Goal: Task Accomplishment & Management: Manage account settings

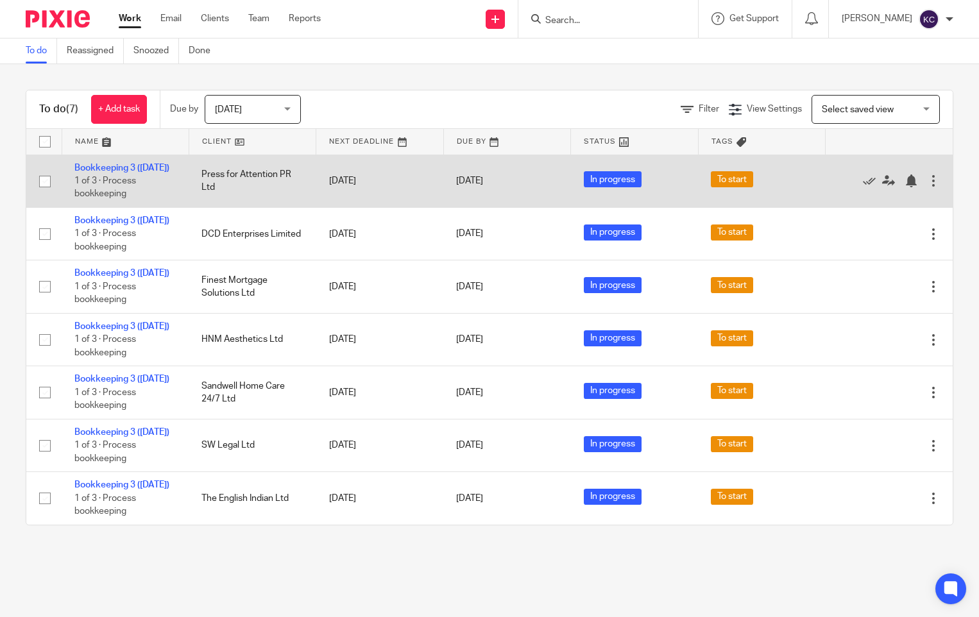
click at [720, 180] on span "To start" at bounding box center [732, 179] width 42 height 16
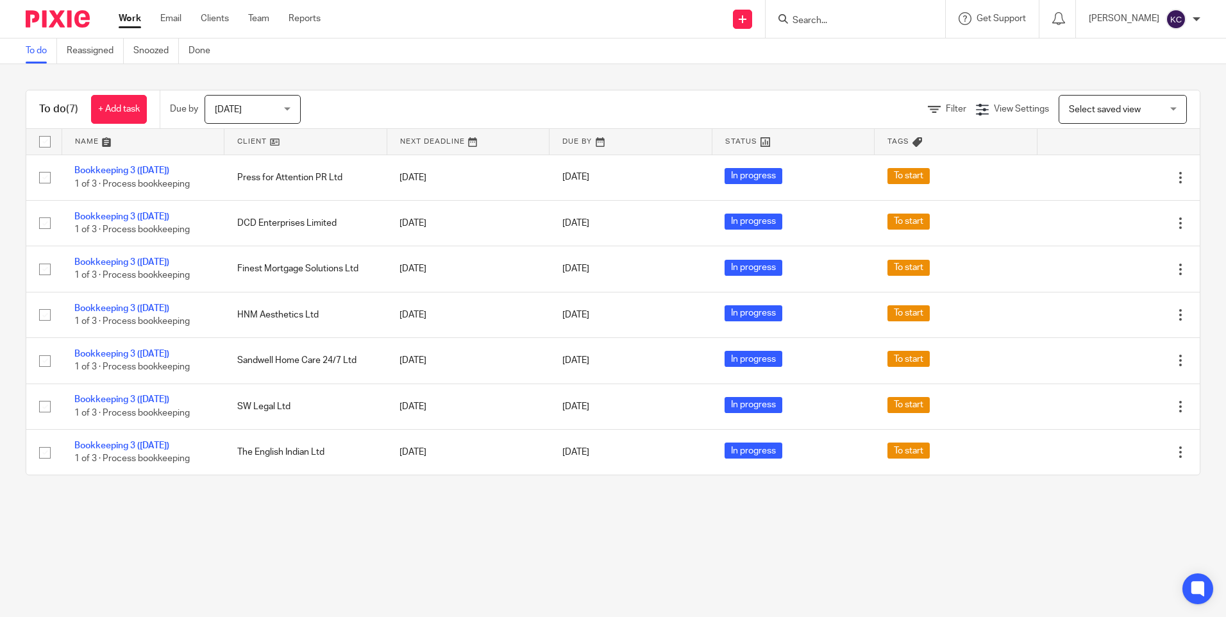
drag, startPoint x: 456, startPoint y: 582, endPoint x: 448, endPoint y: 581, distance: 8.4
click at [455, 581] on main "To do Reassigned Snoozed Done To do (7) + Add task Due by Today Today Today Tom…" at bounding box center [613, 308] width 1226 height 617
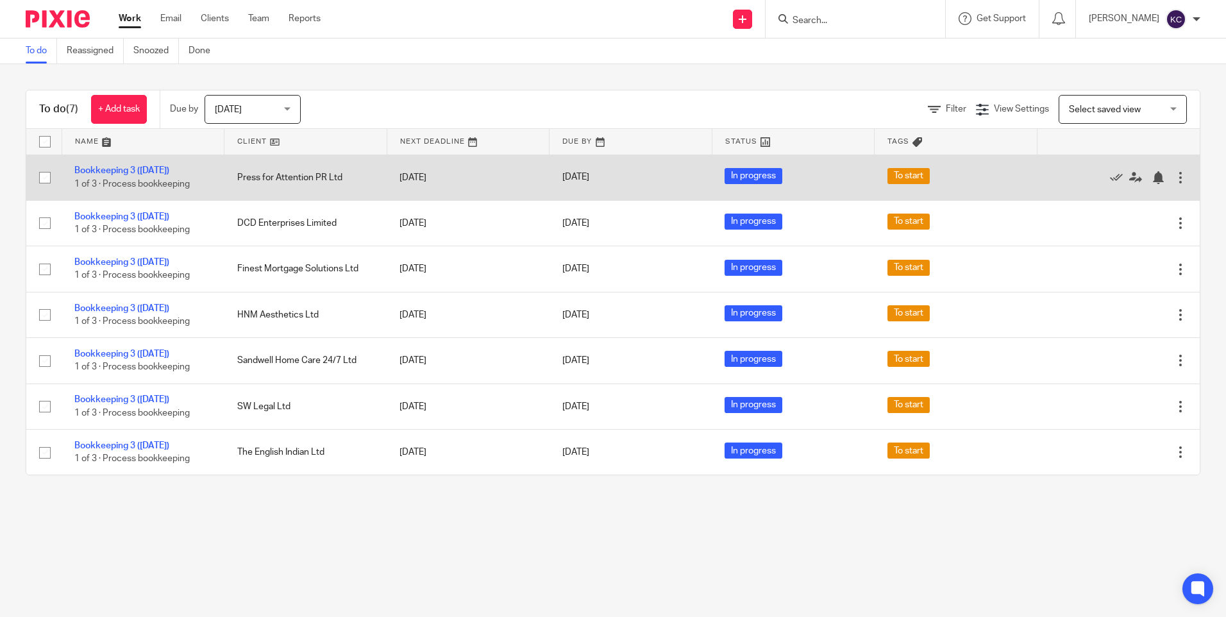
click at [978, 178] on div at bounding box center [1180, 177] width 13 height 13
click at [165, 168] on link "Bookkeeping 3 ([DATE])" at bounding box center [121, 170] width 95 height 9
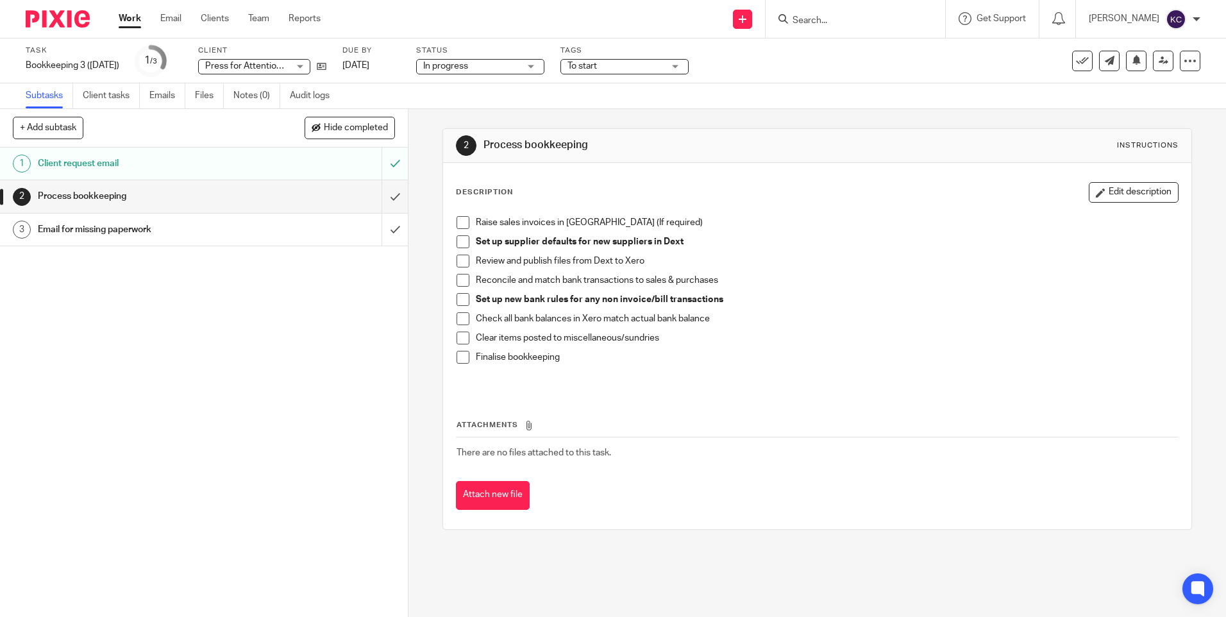
click at [125, 230] on h1 "Email for missing paperwork" at bounding box center [148, 229] width 221 height 19
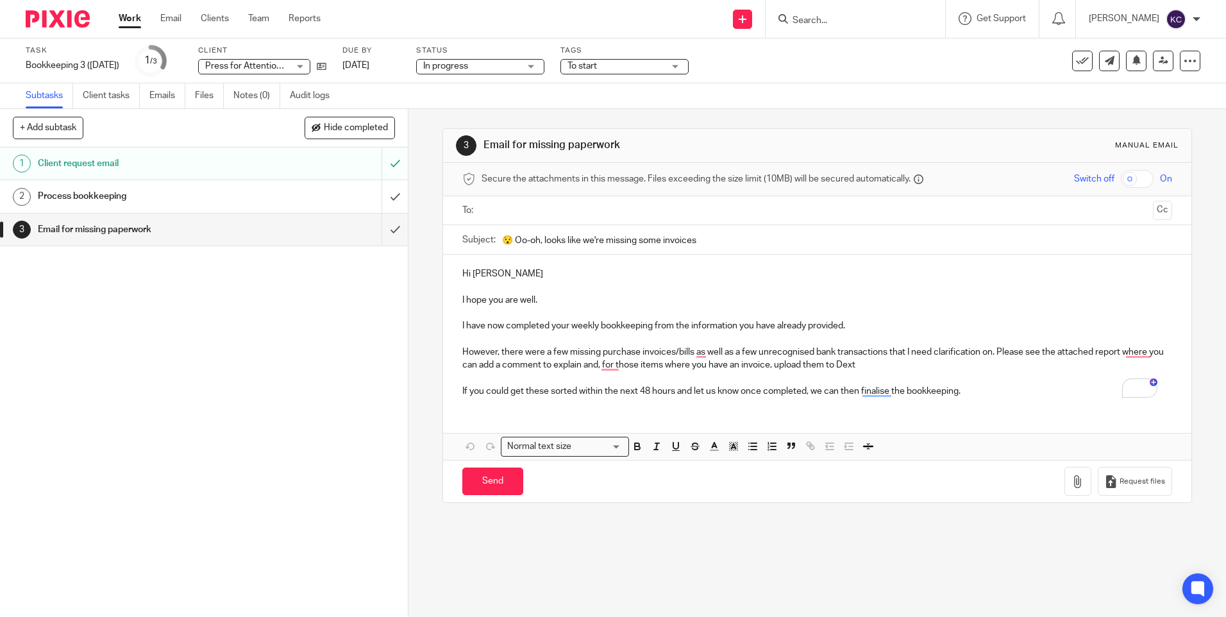
click at [101, 164] on h1 "Client request email" at bounding box center [148, 163] width 221 height 19
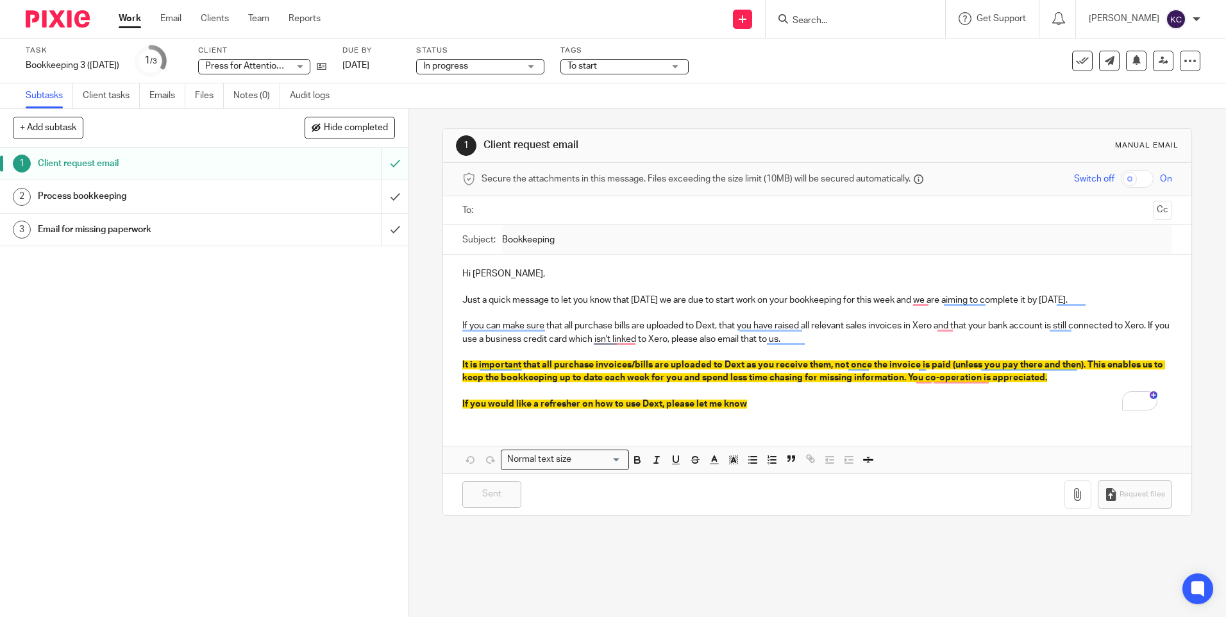
click at [83, 199] on h1 "Process bookkeeping" at bounding box center [148, 196] width 221 height 19
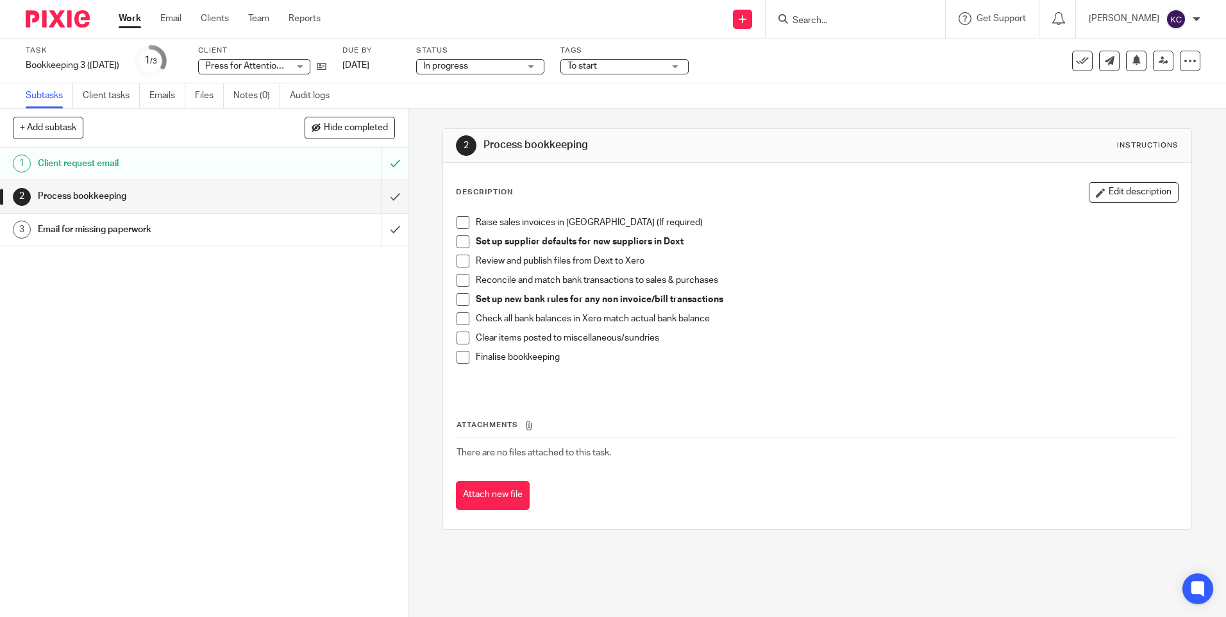
click at [54, 228] on h1 "Email for missing paperwork" at bounding box center [148, 229] width 221 height 19
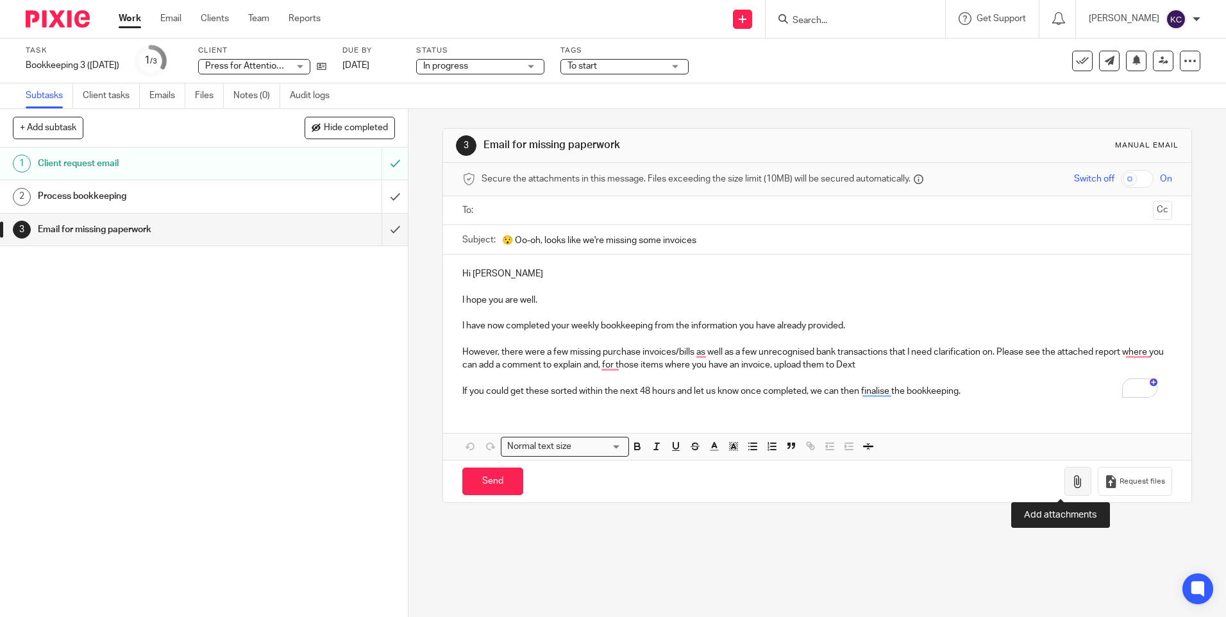
click at [1072, 484] on icon "button" at bounding box center [1078, 481] width 13 height 13
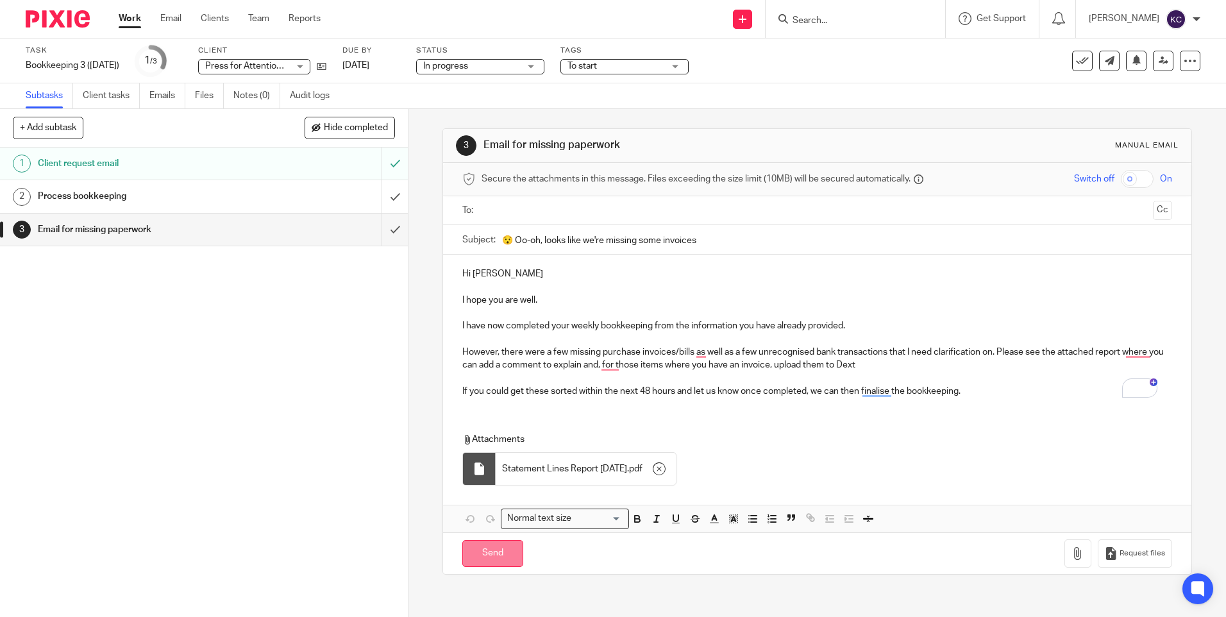
click at [487, 545] on input "Send" at bounding box center [492, 554] width 61 height 28
click at [496, 211] on input "text" at bounding box center [816, 210] width 661 height 15
click at [1153, 206] on button "Cc" at bounding box center [1162, 211] width 19 height 19
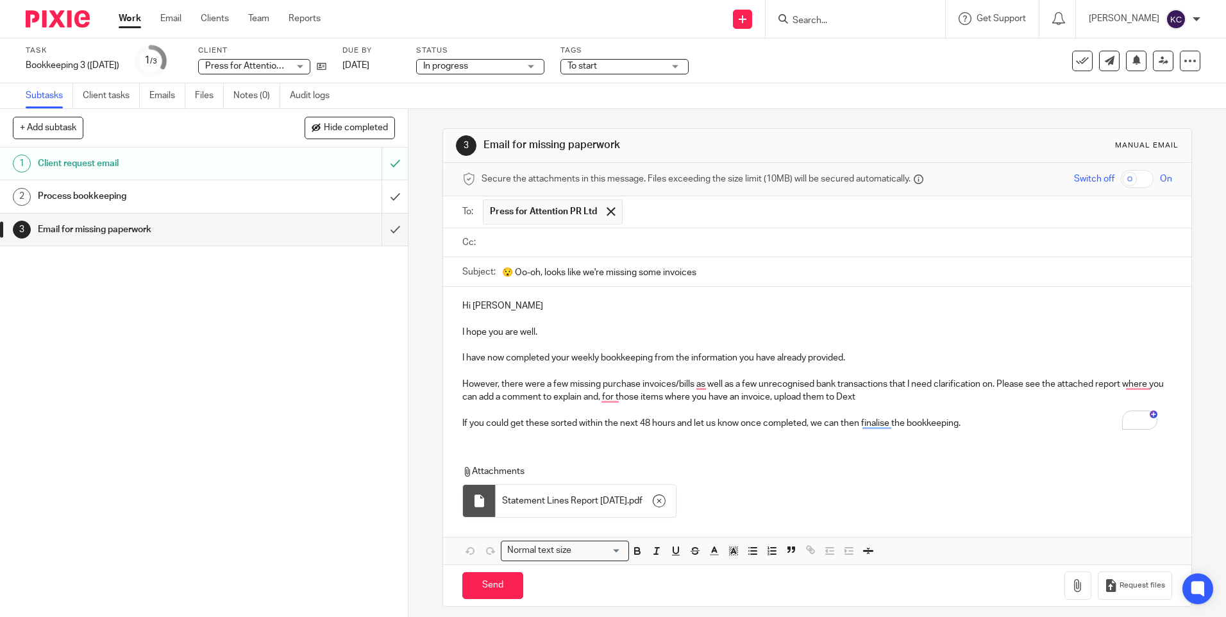
click at [517, 240] on input "text" at bounding box center [826, 242] width 681 height 15
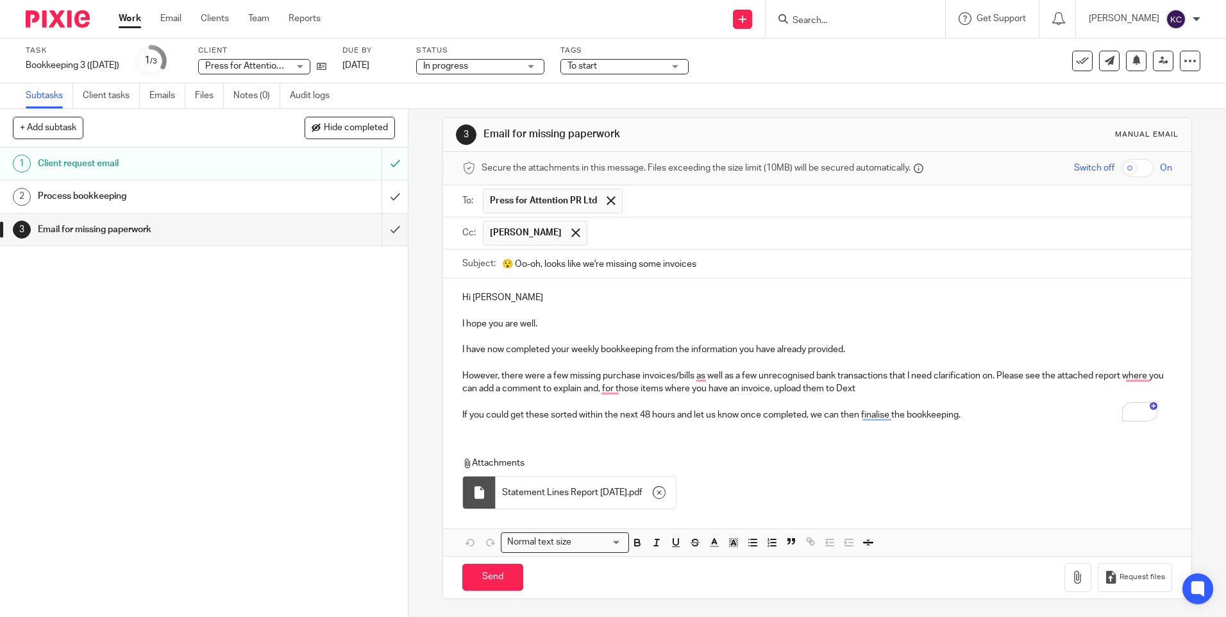
scroll to position [12, 0]
click at [490, 571] on input "Send" at bounding box center [492, 577] width 61 height 28
type input "Sent"
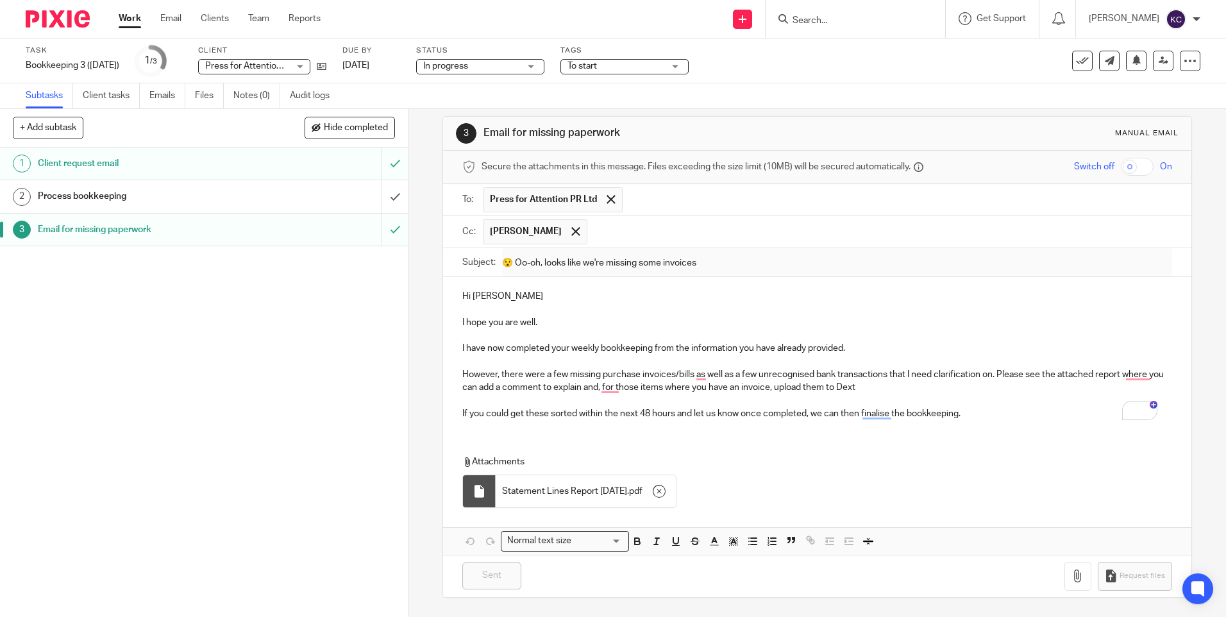
click at [130, 12] on link "Work" at bounding box center [130, 18] width 22 height 13
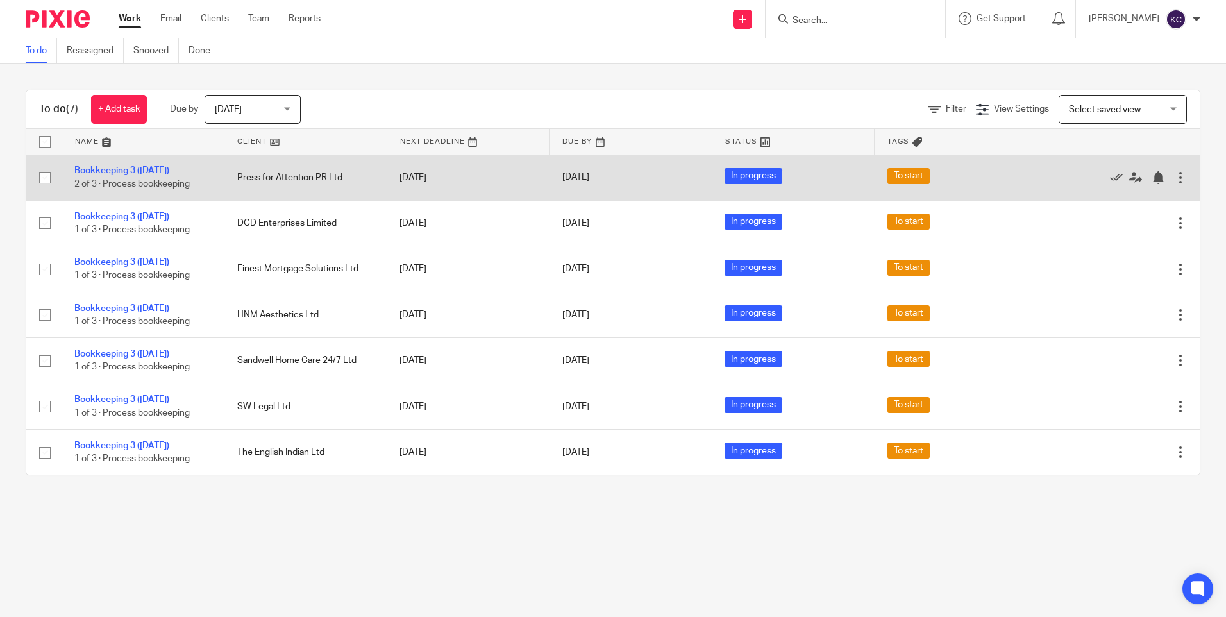
click at [1174, 176] on div at bounding box center [1180, 177] width 13 height 13
click at [896, 175] on span "To start" at bounding box center [909, 176] width 42 height 16
click at [1174, 179] on div at bounding box center [1180, 177] width 13 height 13
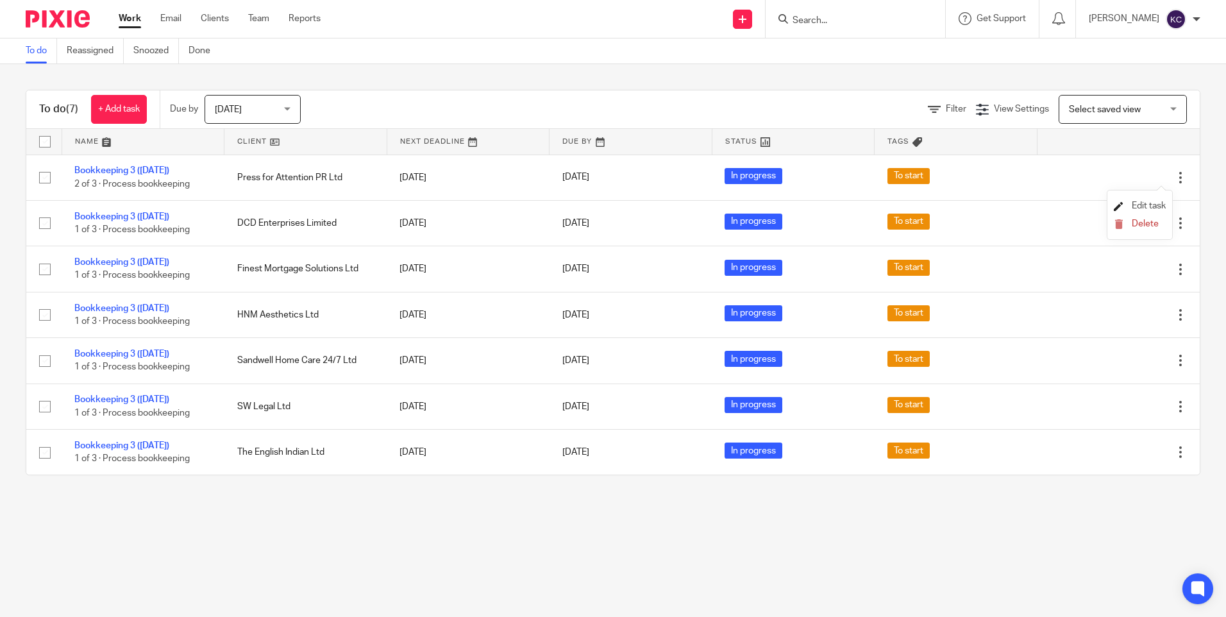
click at [1146, 202] on span "Edit task" at bounding box center [1149, 205] width 34 height 9
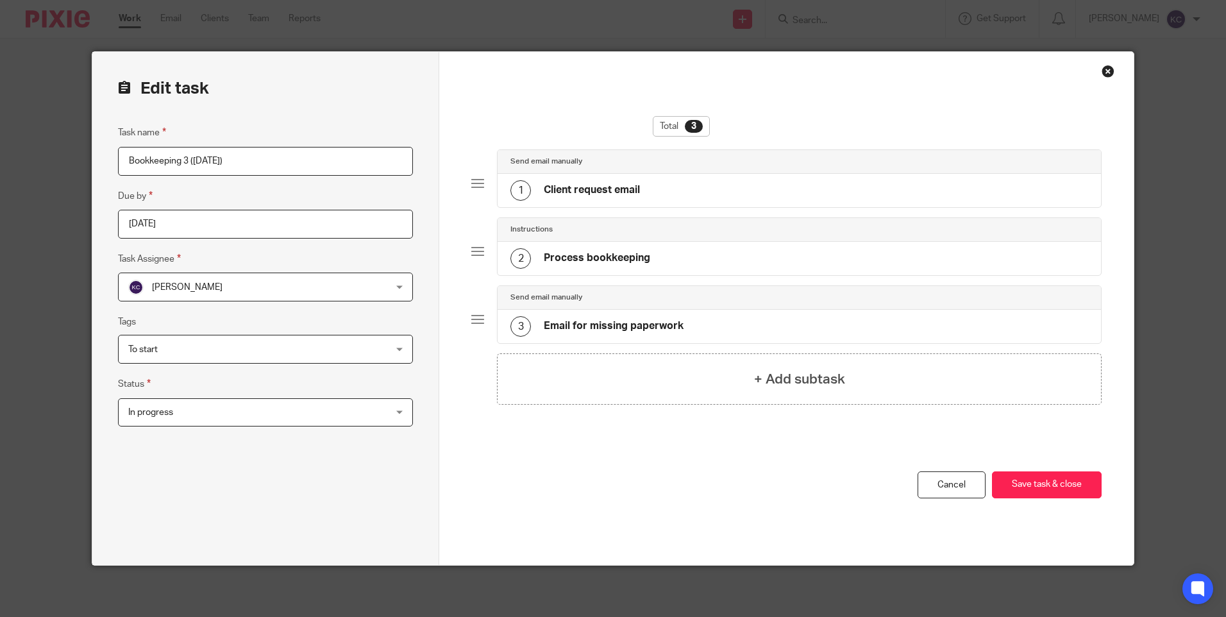
click at [393, 348] on div "To start" at bounding box center [265, 349] width 295 height 29
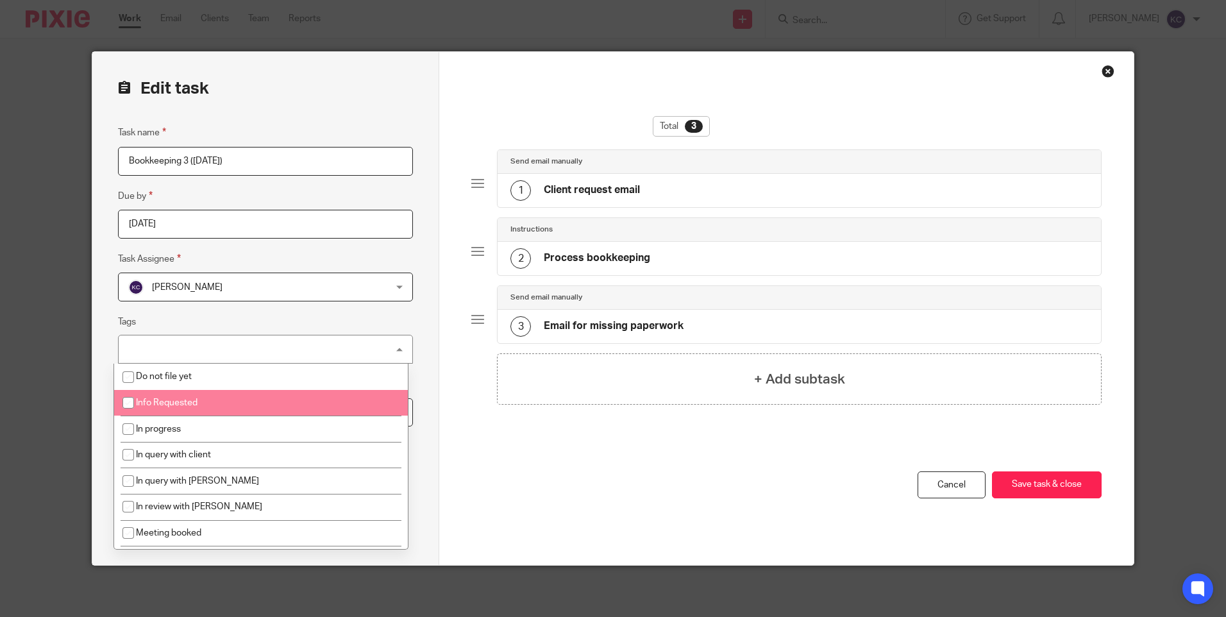
click at [123, 400] on input "checkbox" at bounding box center [128, 403] width 24 height 24
checkbox input "true"
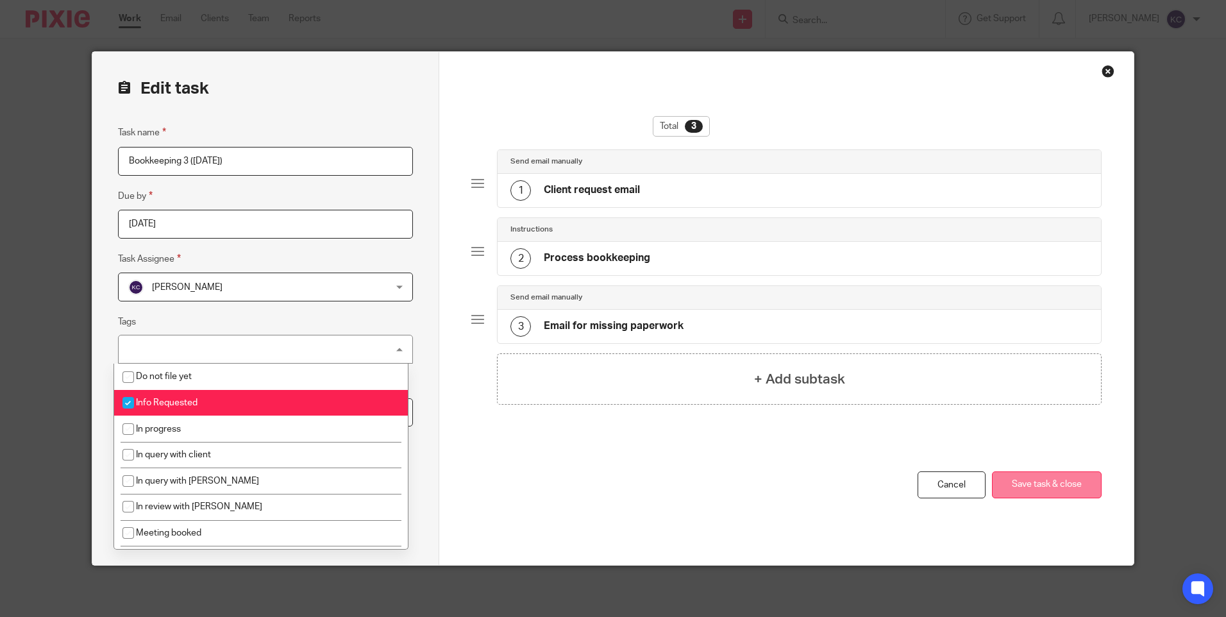
click at [1010, 473] on button "Save task & close" at bounding box center [1047, 485] width 110 height 28
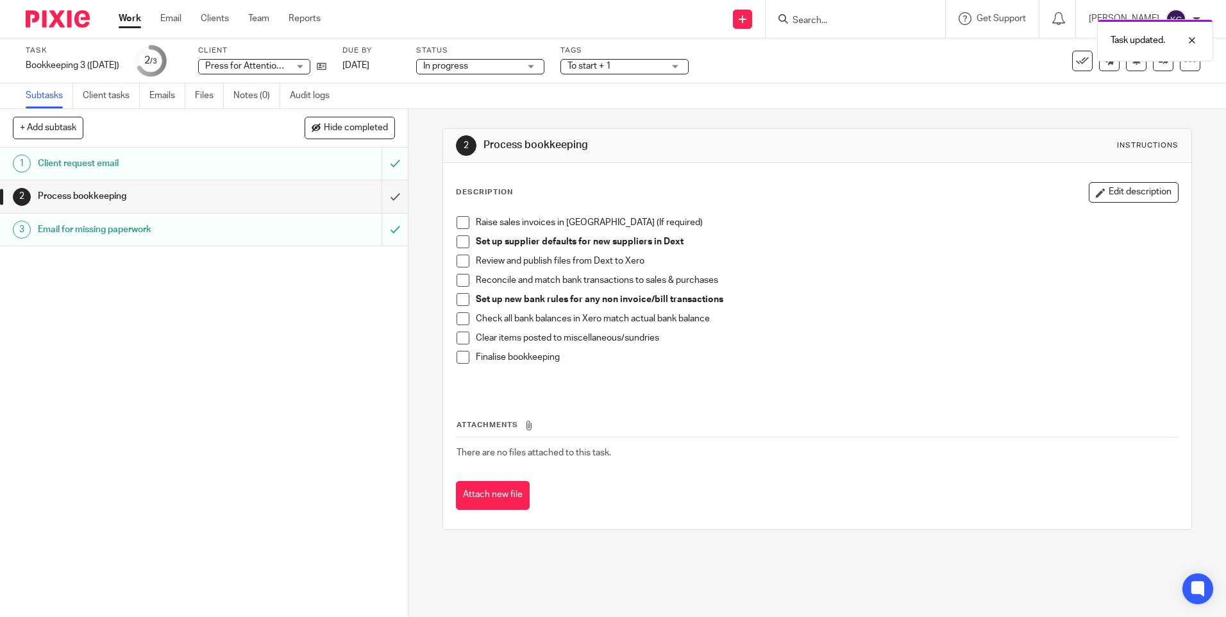
click at [133, 17] on link "Work" at bounding box center [130, 18] width 22 height 13
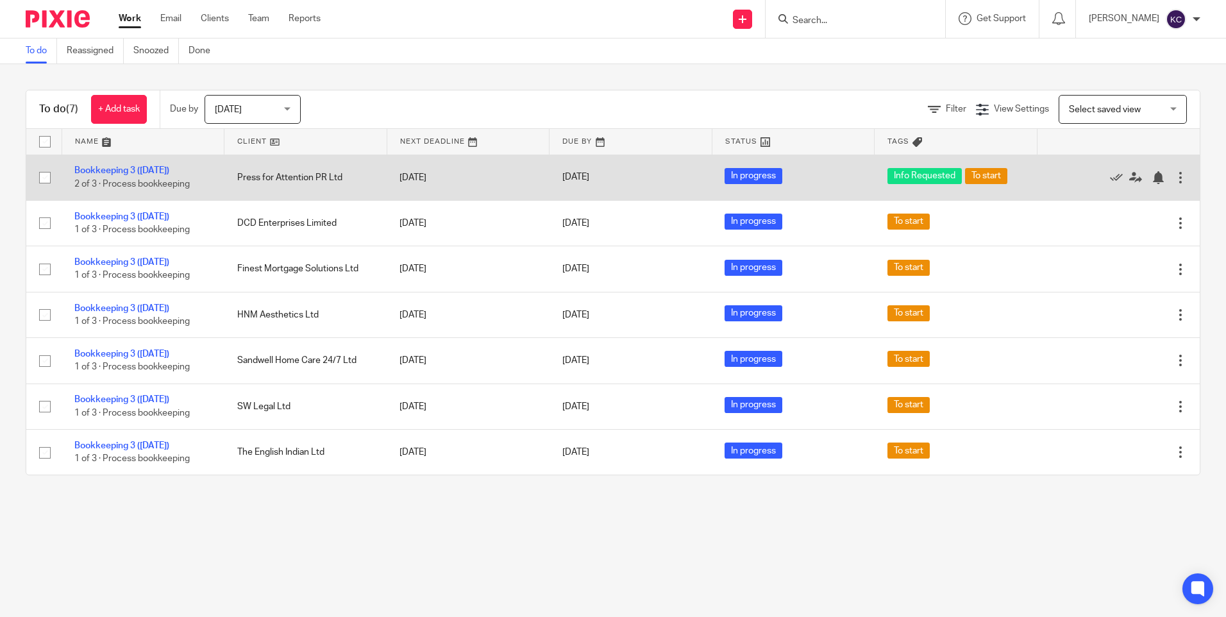
click at [1174, 180] on div at bounding box center [1180, 177] width 13 height 13
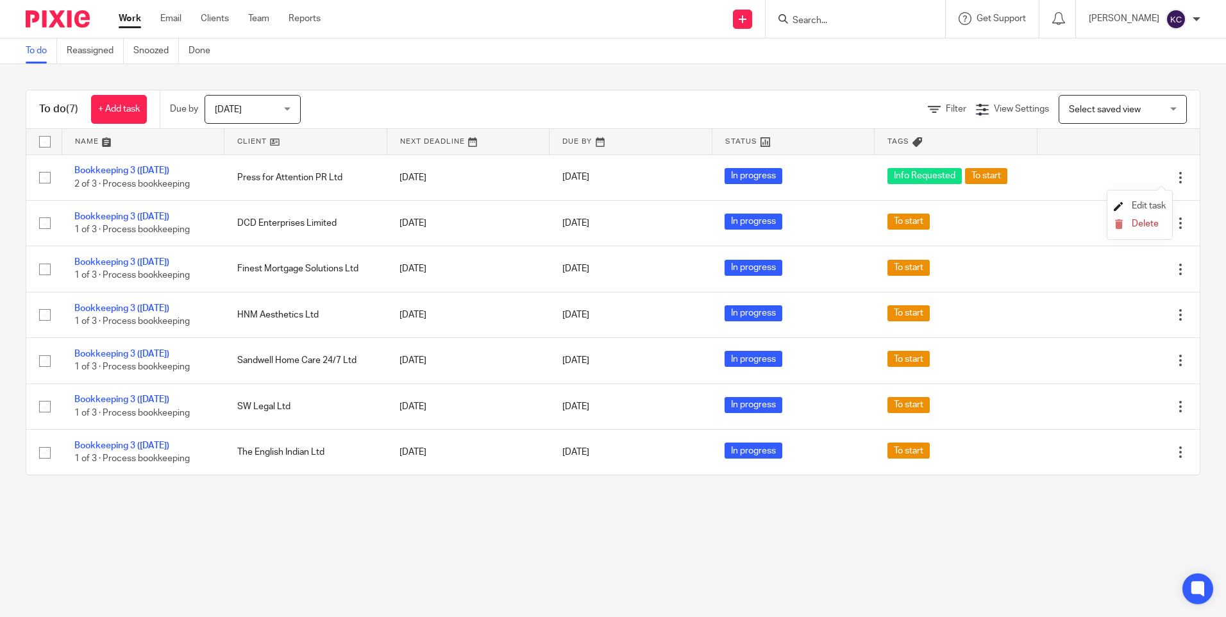
click at [1157, 201] on span "Edit task" at bounding box center [1149, 205] width 34 height 9
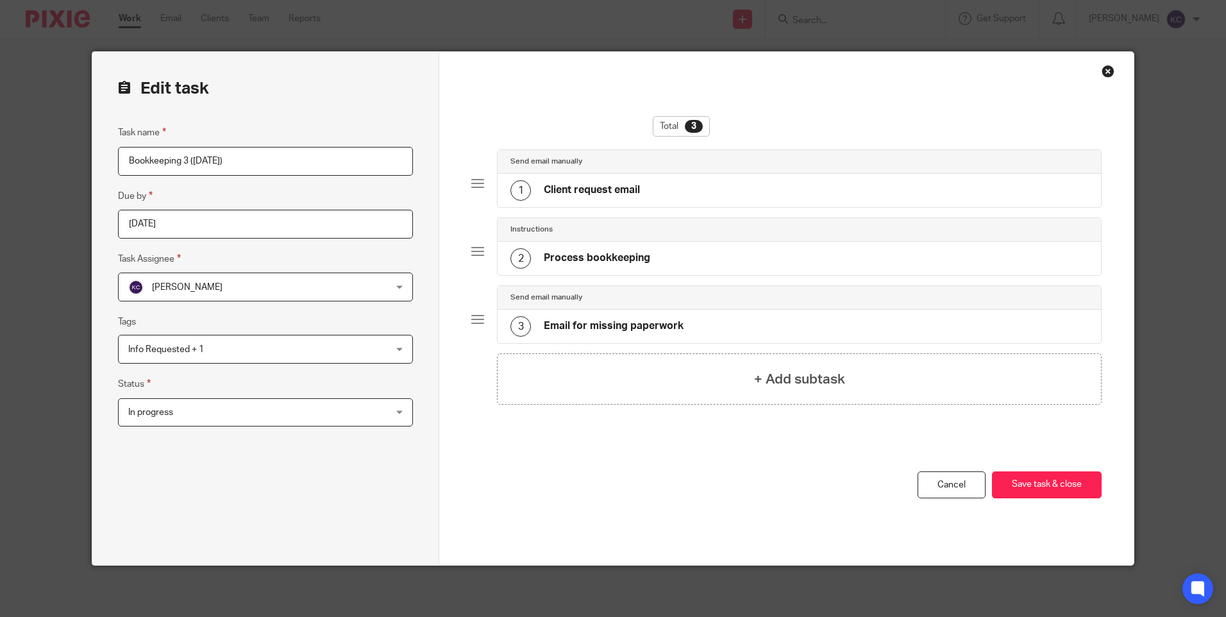
click at [391, 351] on div "Info Requested + 1" at bounding box center [265, 349] width 295 height 29
click at [1102, 69] on div "Close this dialog window" at bounding box center [1108, 71] width 13 height 13
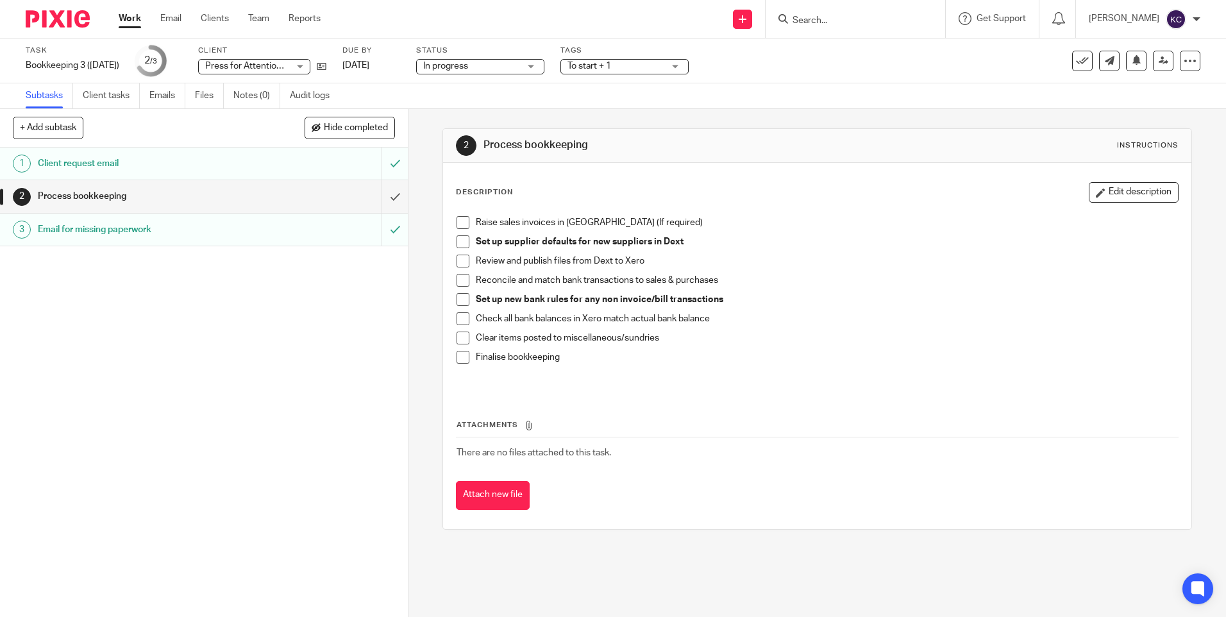
click at [133, 17] on link "Work" at bounding box center [130, 18] width 22 height 13
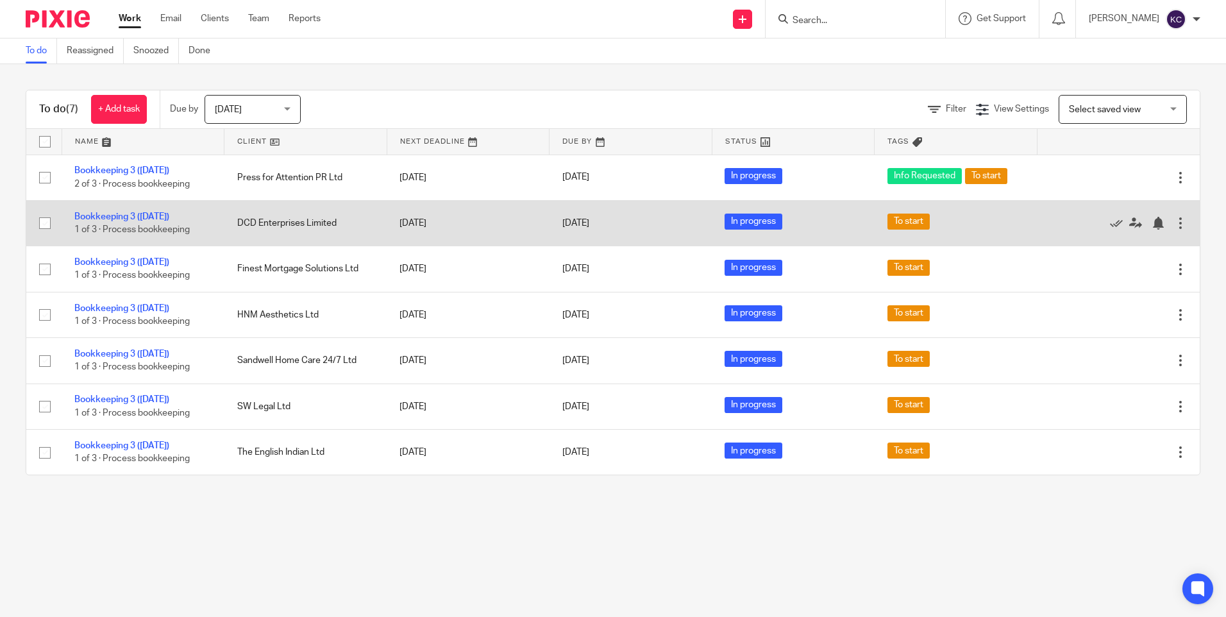
click at [305, 222] on td "DCD Enterprises Limited" at bounding box center [305, 223] width 163 height 46
click at [137, 215] on link "Bookkeeping 3 ([DATE])" at bounding box center [121, 216] width 95 height 9
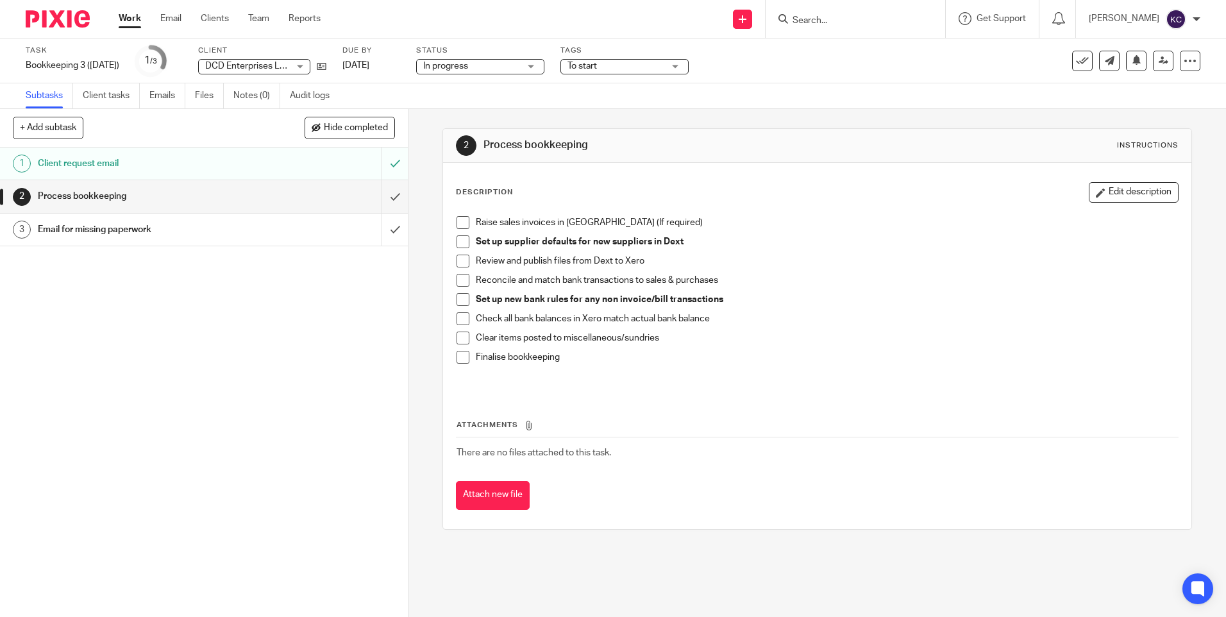
click at [95, 228] on h1 "Email for missing paperwork" at bounding box center [148, 229] width 221 height 19
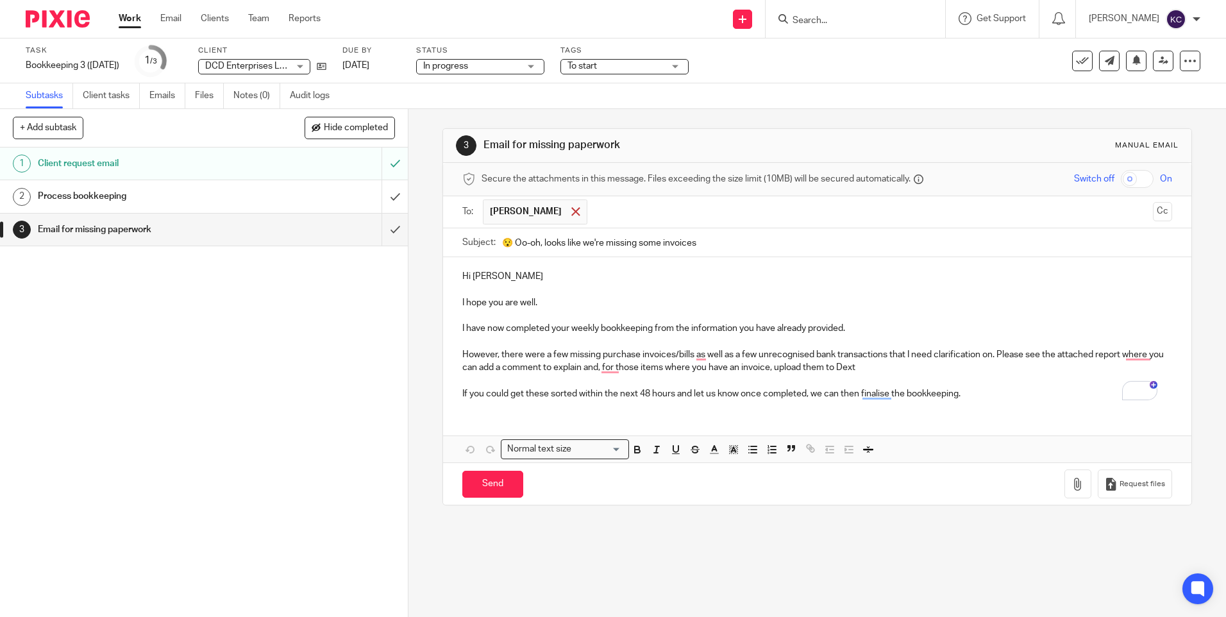
click at [572, 208] on span at bounding box center [576, 211] width 8 height 8
click at [555, 208] on input "text" at bounding box center [816, 210] width 661 height 15
click at [665, 199] on input "text" at bounding box center [886, 211] width 523 height 25
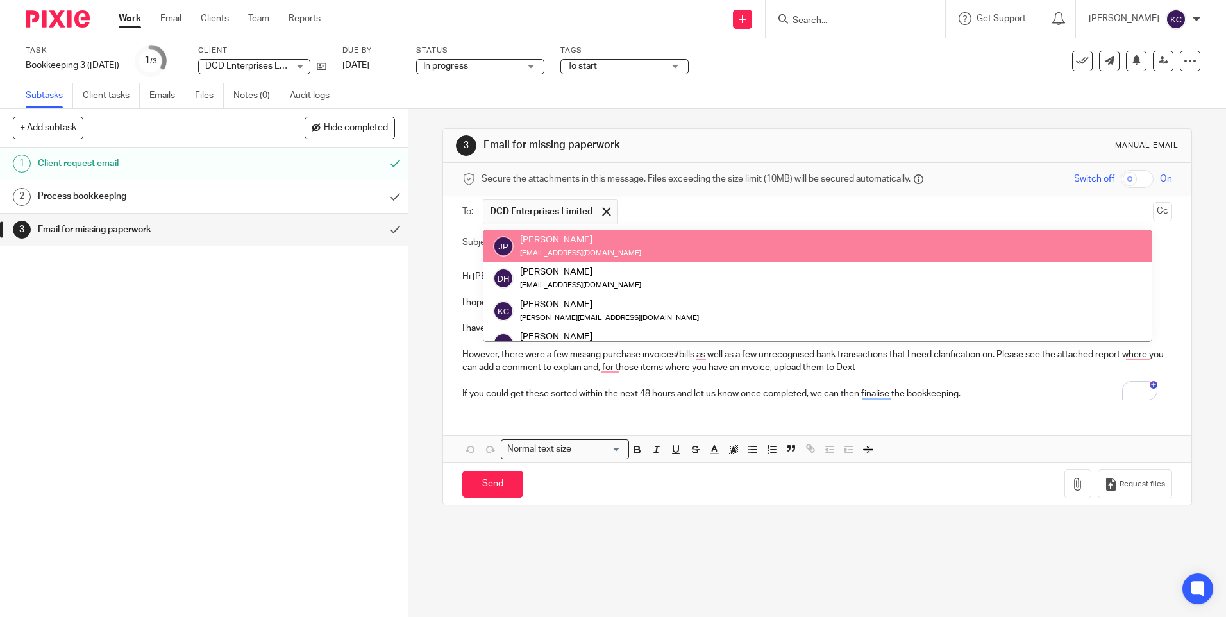
click at [582, 244] on div "[PERSON_NAME]" at bounding box center [580, 239] width 121 height 13
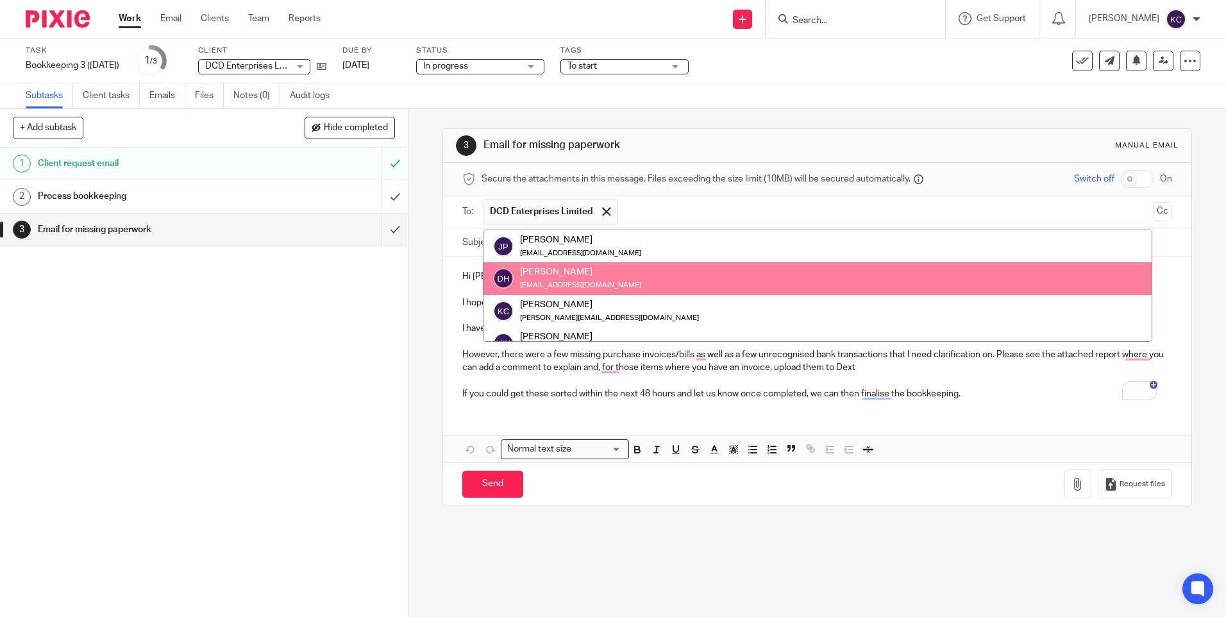
click at [573, 280] on div "[EMAIL_ADDRESS][DOMAIN_NAME]" at bounding box center [580, 284] width 121 height 13
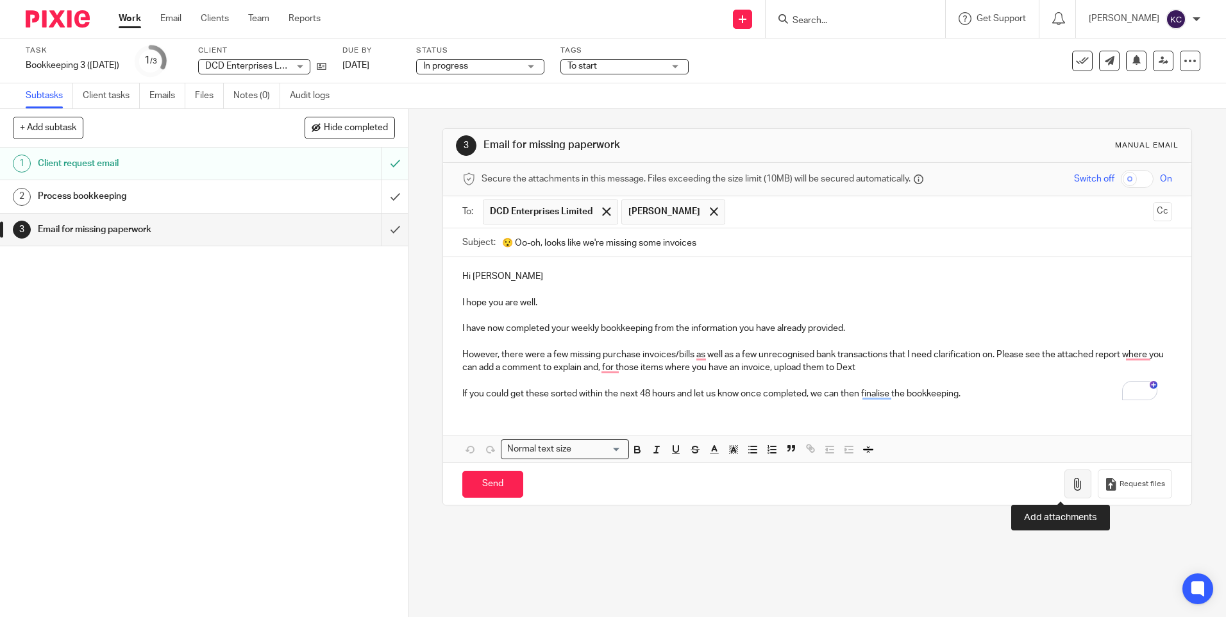
click at [1072, 479] on icon "button" at bounding box center [1078, 484] width 13 height 13
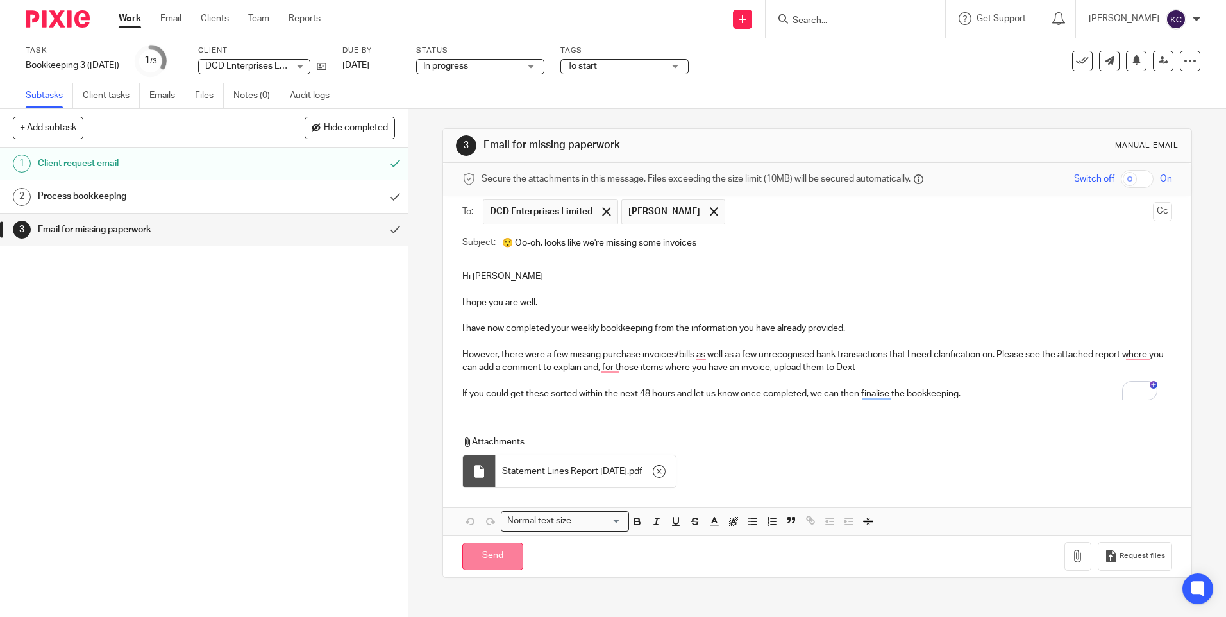
click at [486, 561] on input "Send" at bounding box center [492, 557] width 61 height 28
type input "Sent"
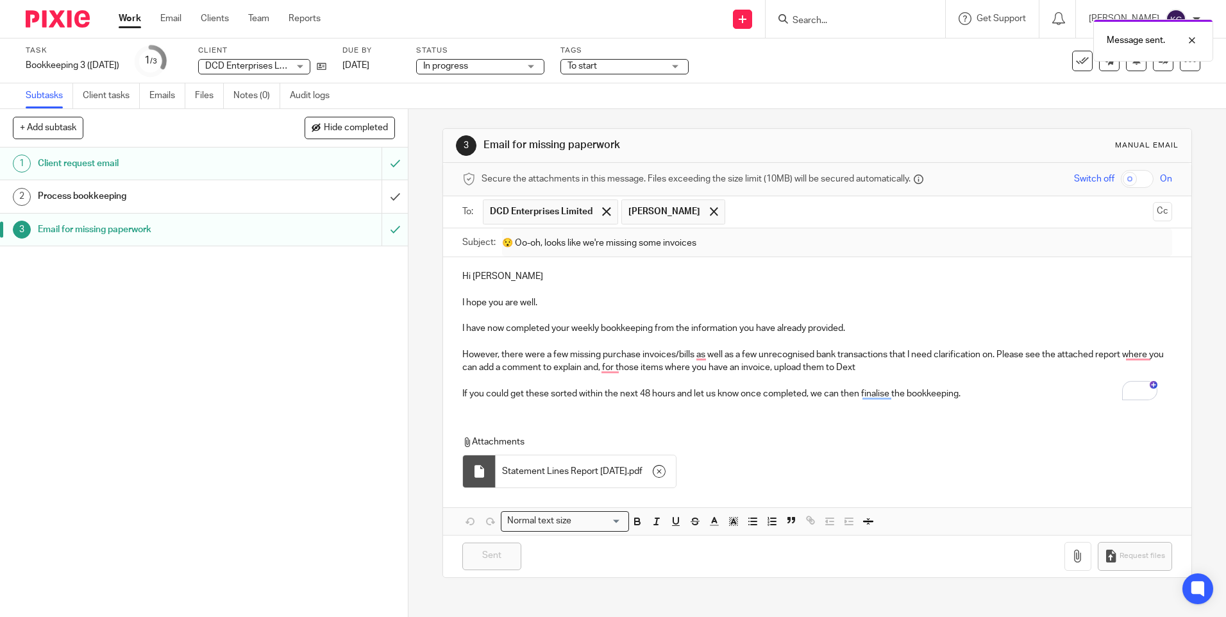
click at [133, 19] on link "Work" at bounding box center [130, 18] width 22 height 13
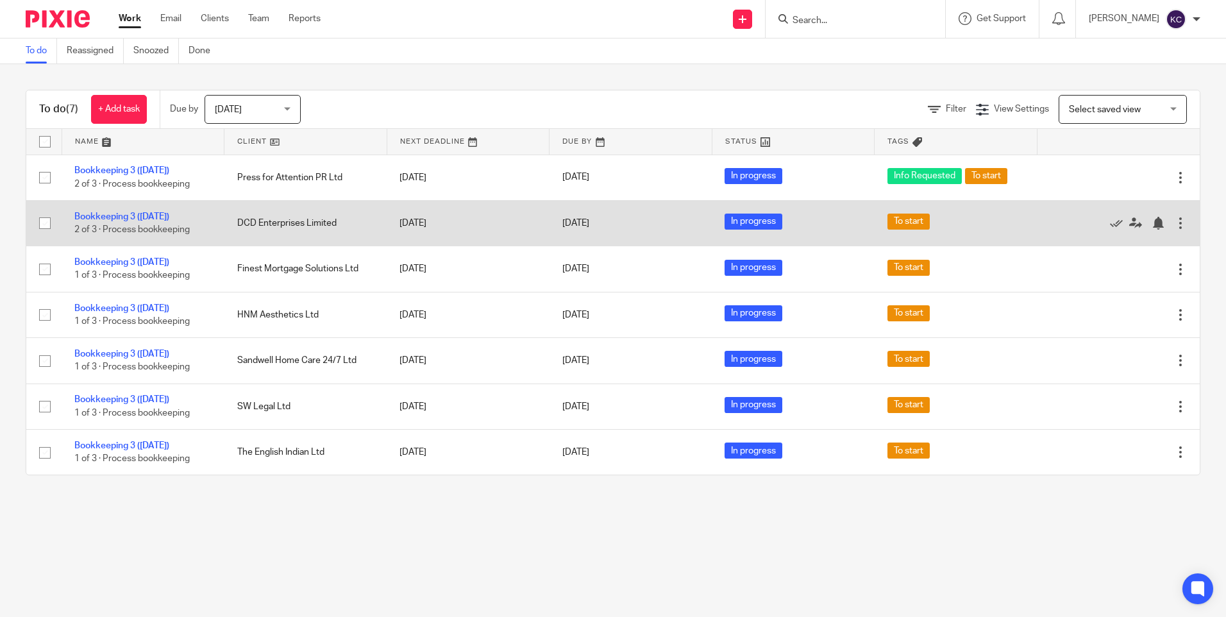
click at [1174, 223] on div at bounding box center [1180, 223] width 13 height 13
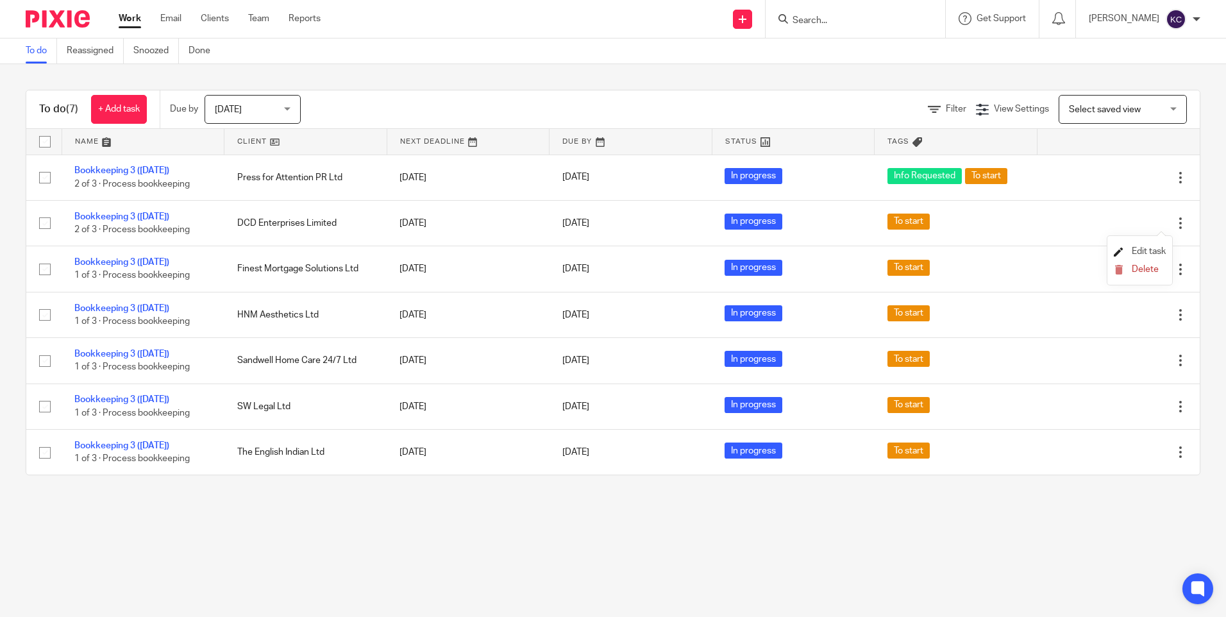
click at [1150, 248] on span "Edit task" at bounding box center [1149, 251] width 34 height 9
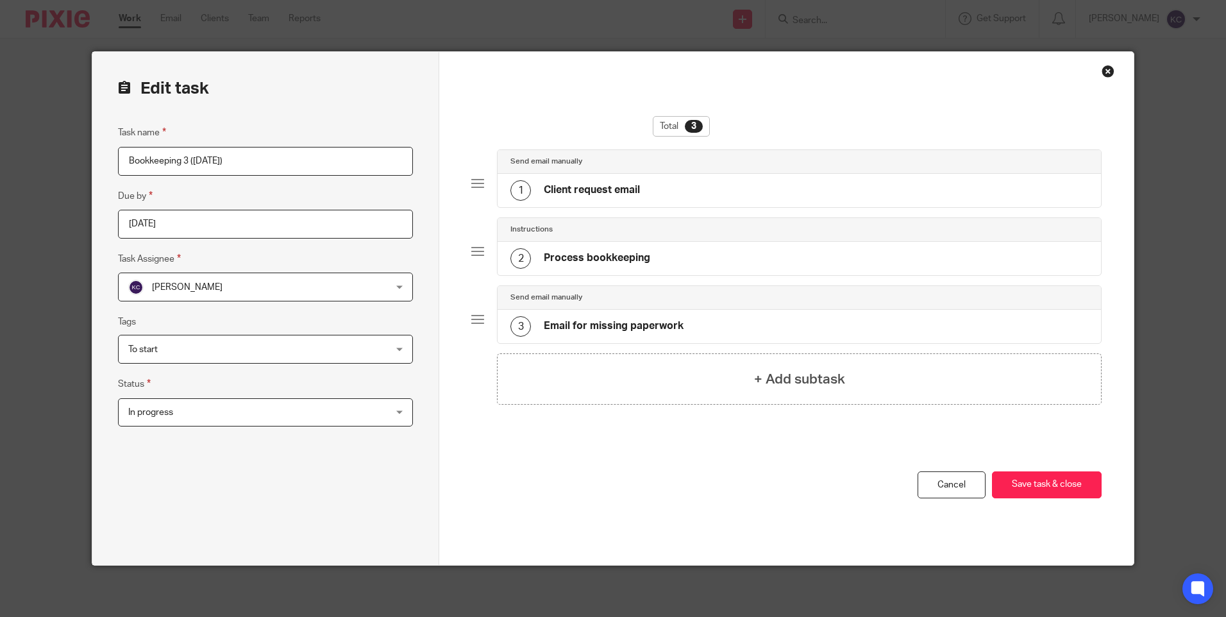
click at [1103, 69] on div "Close this dialog window" at bounding box center [1108, 71] width 13 height 13
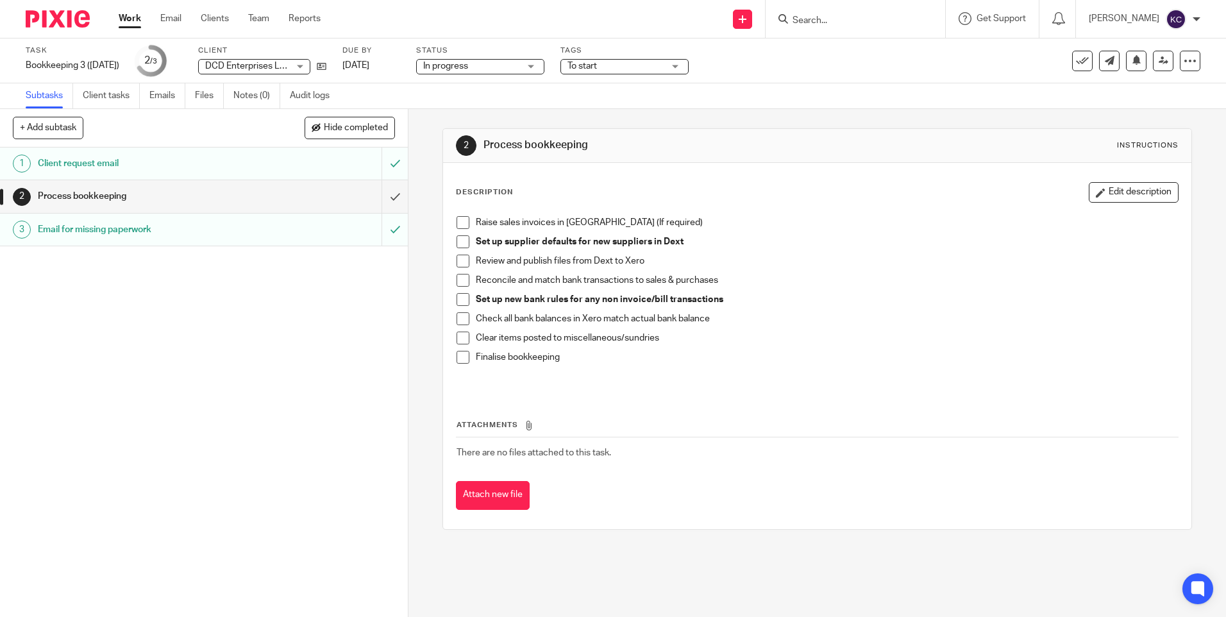
click at [127, 15] on link "Work" at bounding box center [130, 18] width 22 height 13
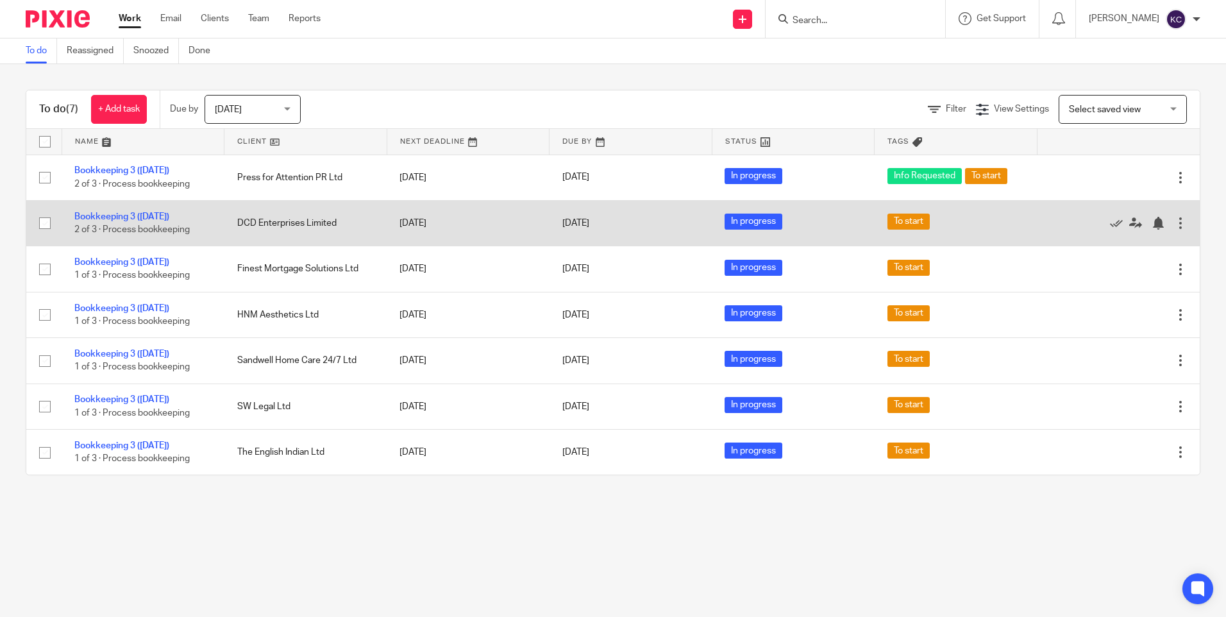
click at [1174, 220] on div at bounding box center [1180, 223] width 13 height 13
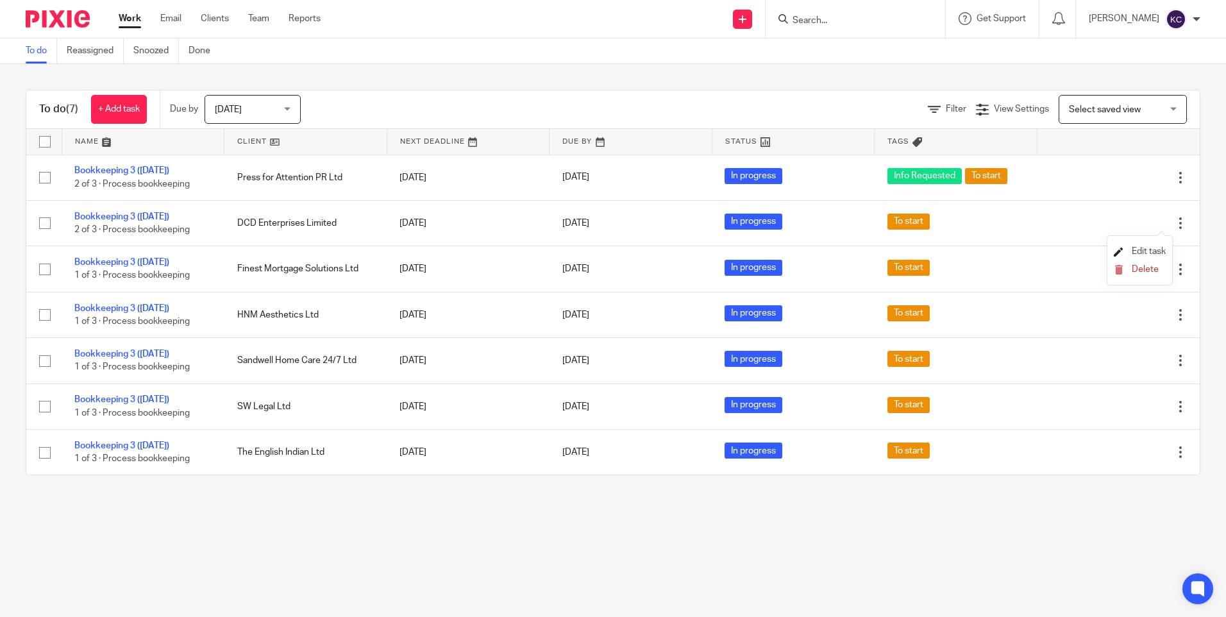
click at [1152, 250] on span "Edit task" at bounding box center [1149, 251] width 34 height 9
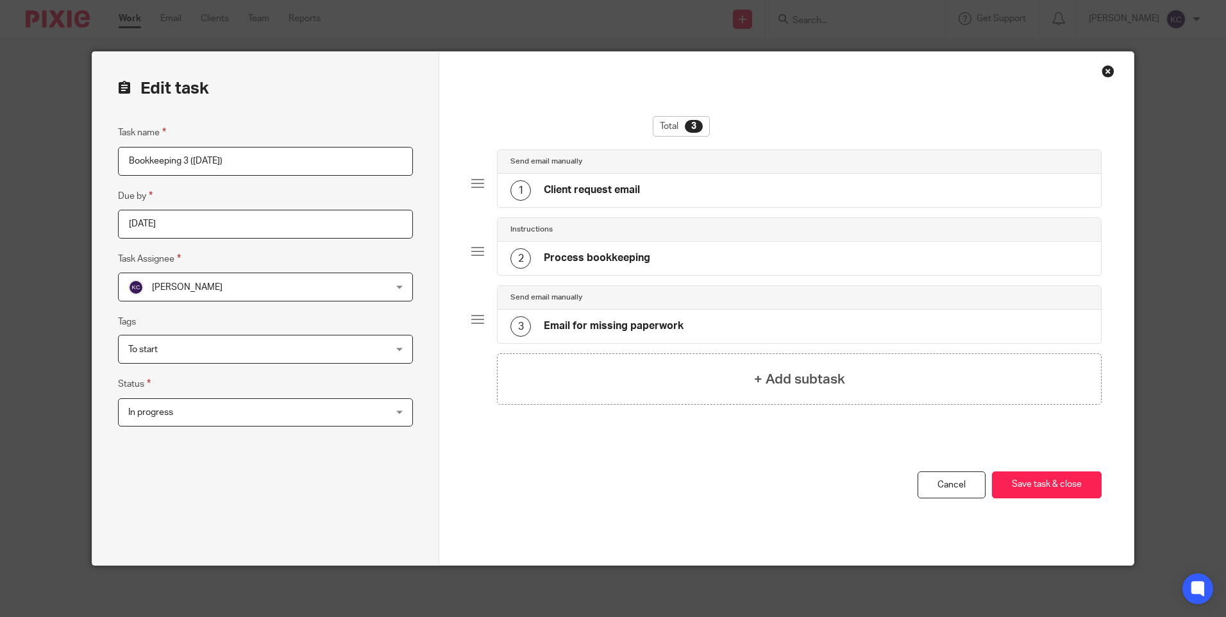
click at [388, 348] on div "To start" at bounding box center [265, 349] width 295 height 29
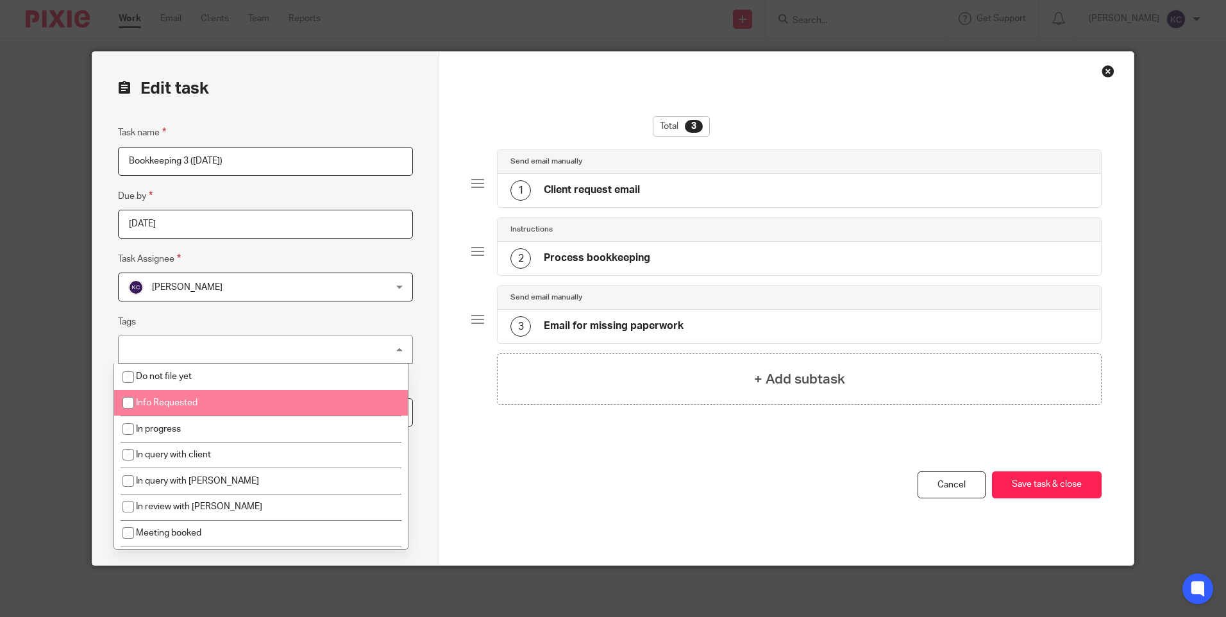
click at [184, 402] on span "Info Requested" at bounding box center [167, 402] width 62 height 9
checkbox input "true"
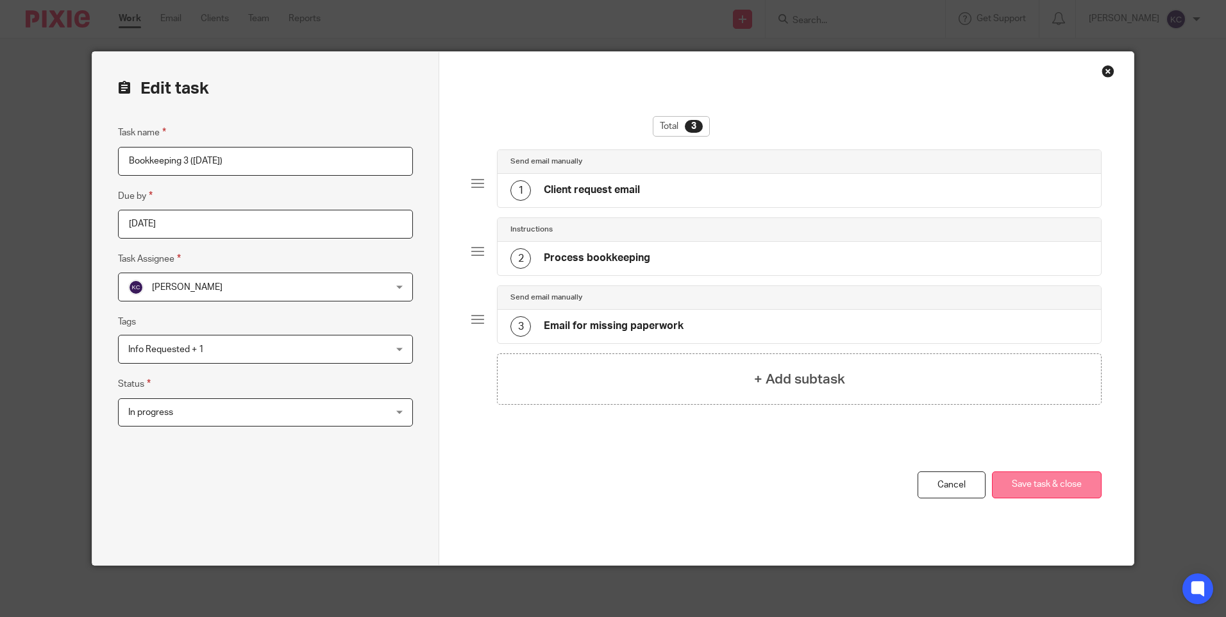
click at [1015, 488] on button "Save task & close" at bounding box center [1047, 485] width 110 height 28
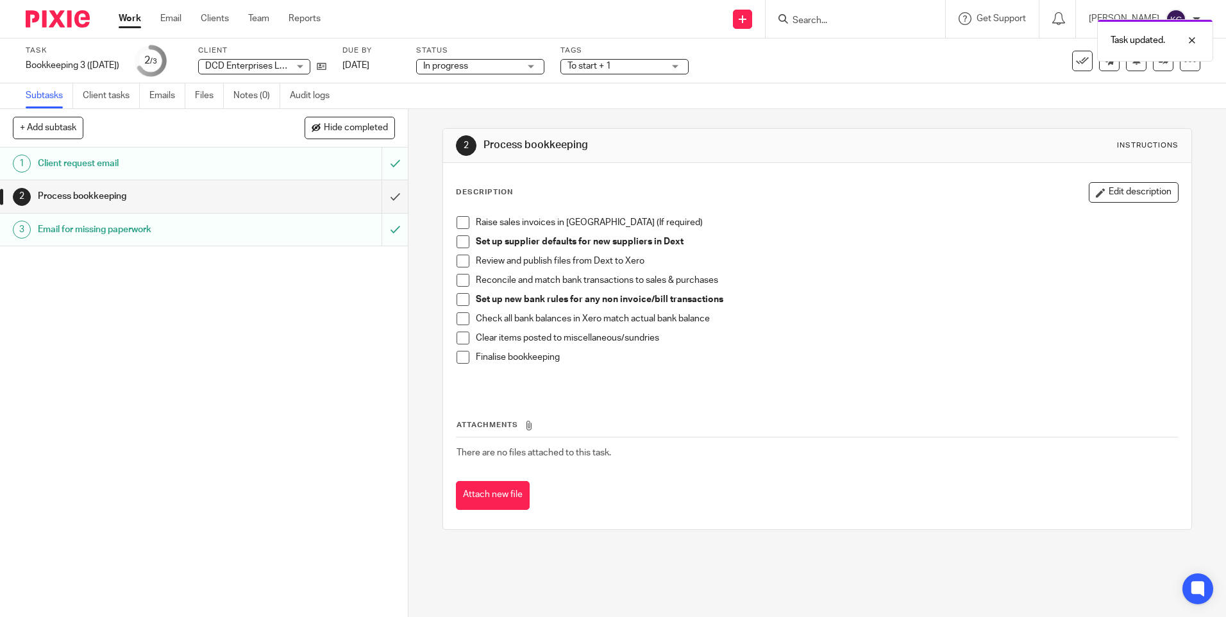
click at [132, 21] on link "Work" at bounding box center [130, 18] width 22 height 13
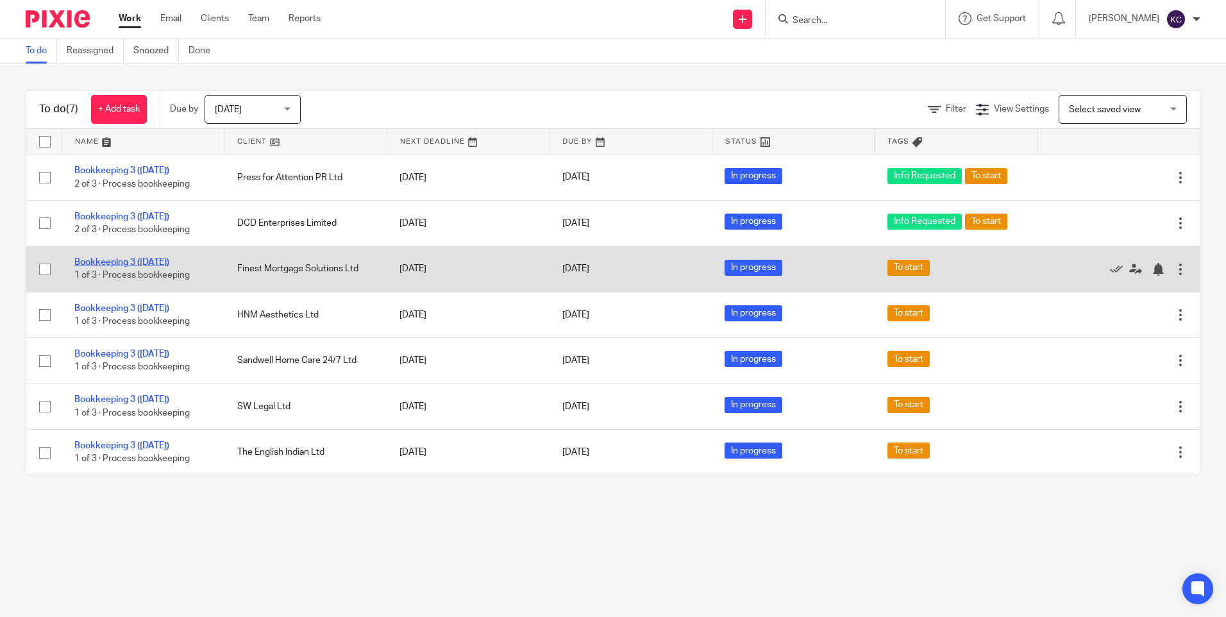
click at [169, 262] on link "Bookkeeping 3 ([DATE])" at bounding box center [121, 262] width 95 height 9
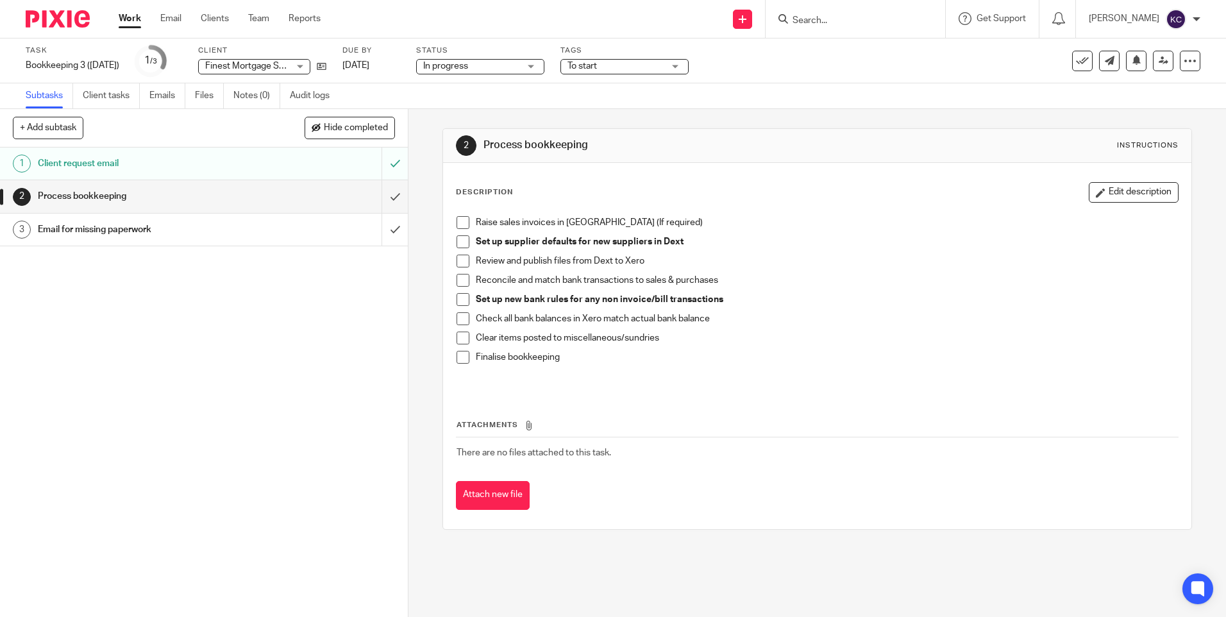
click at [140, 24] on link "Work" at bounding box center [130, 18] width 22 height 13
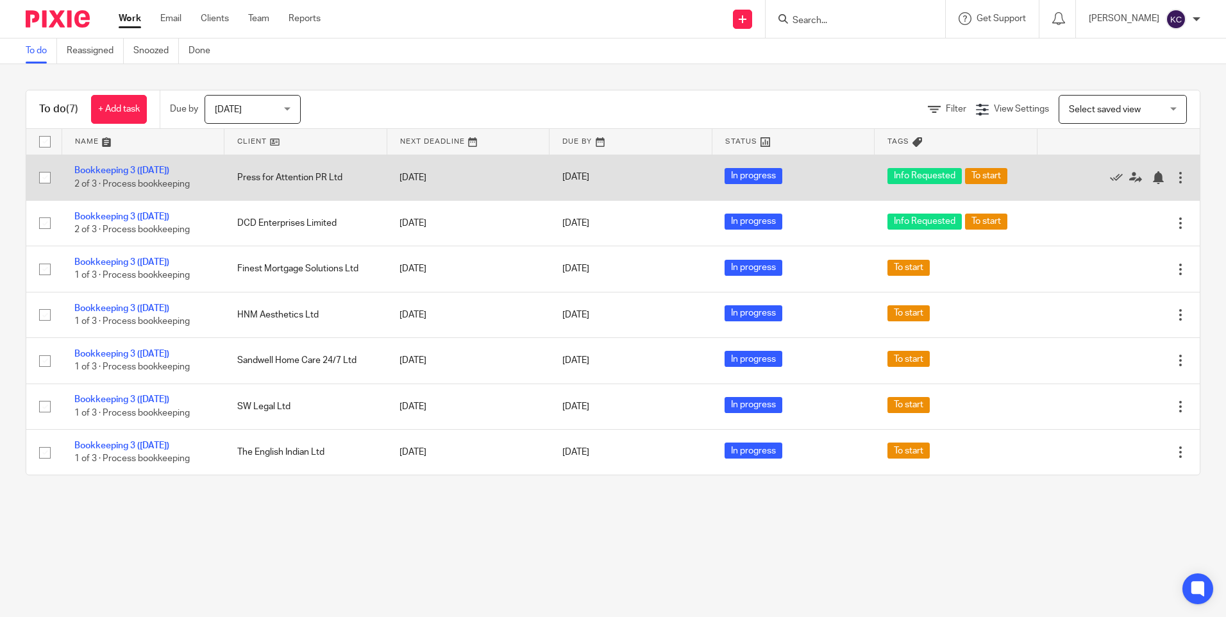
click at [1156, 185] on div "Edit task Delete" at bounding box center [1118, 178] width 137 height 32
click at [1174, 183] on div at bounding box center [1180, 177] width 13 height 13
click at [1063, 172] on div at bounding box center [1112, 177] width 124 height 13
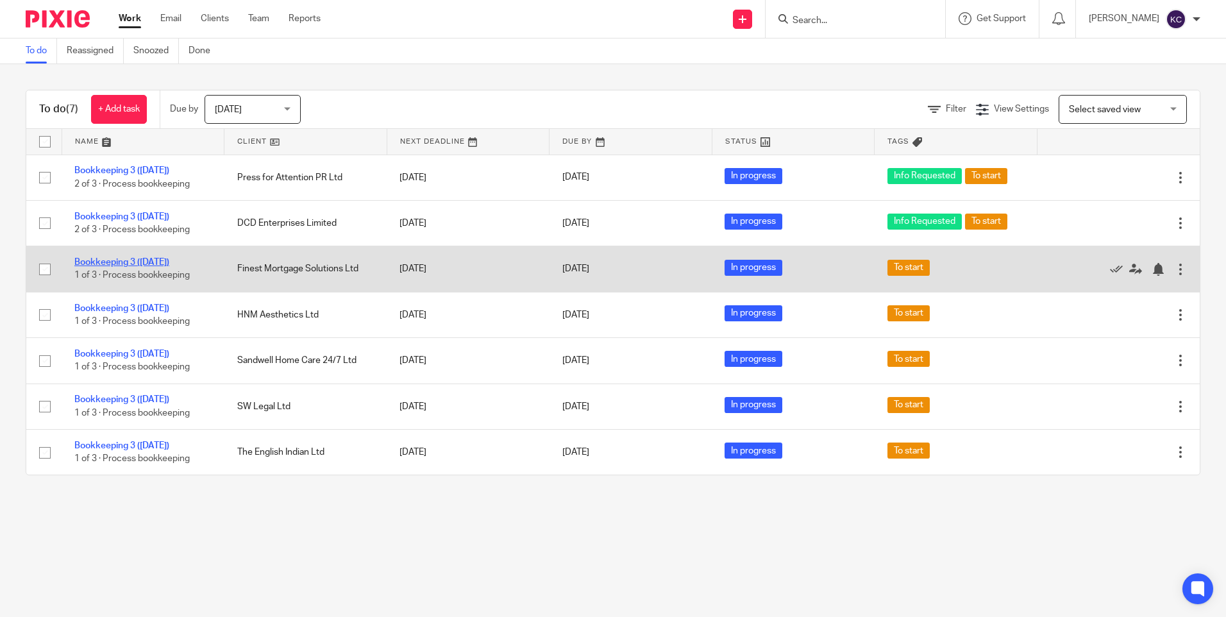
click at [131, 262] on link "Bookkeeping 3 ([DATE])" at bounding box center [121, 262] width 95 height 9
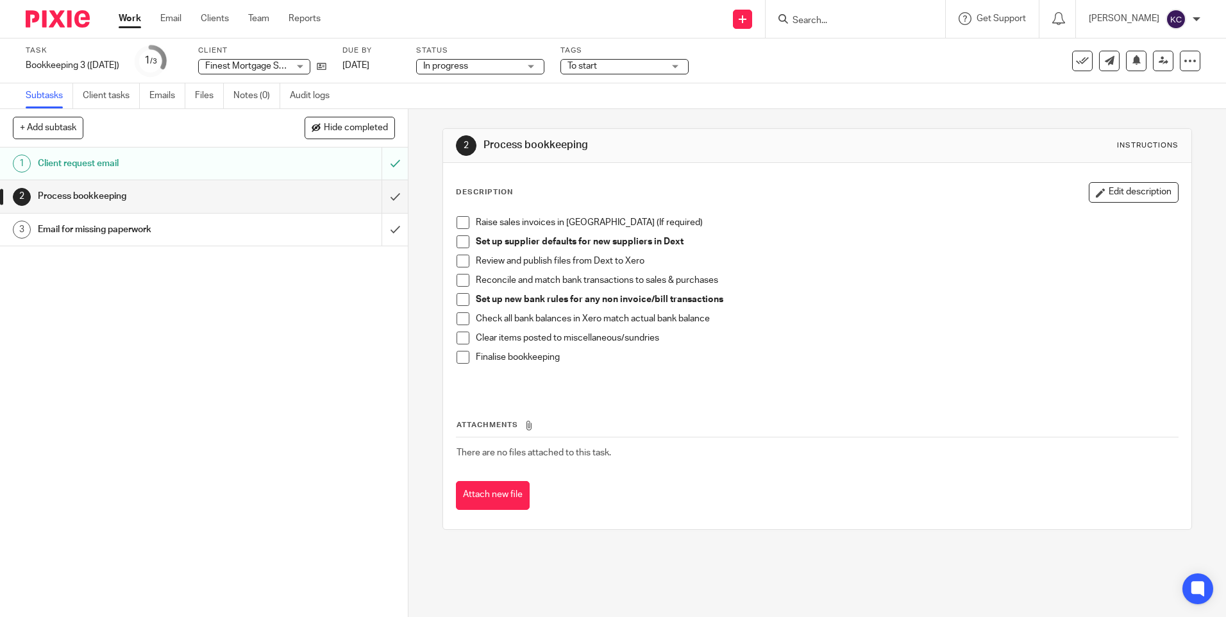
click at [93, 228] on h1 "Email for missing paperwork" at bounding box center [148, 229] width 221 height 19
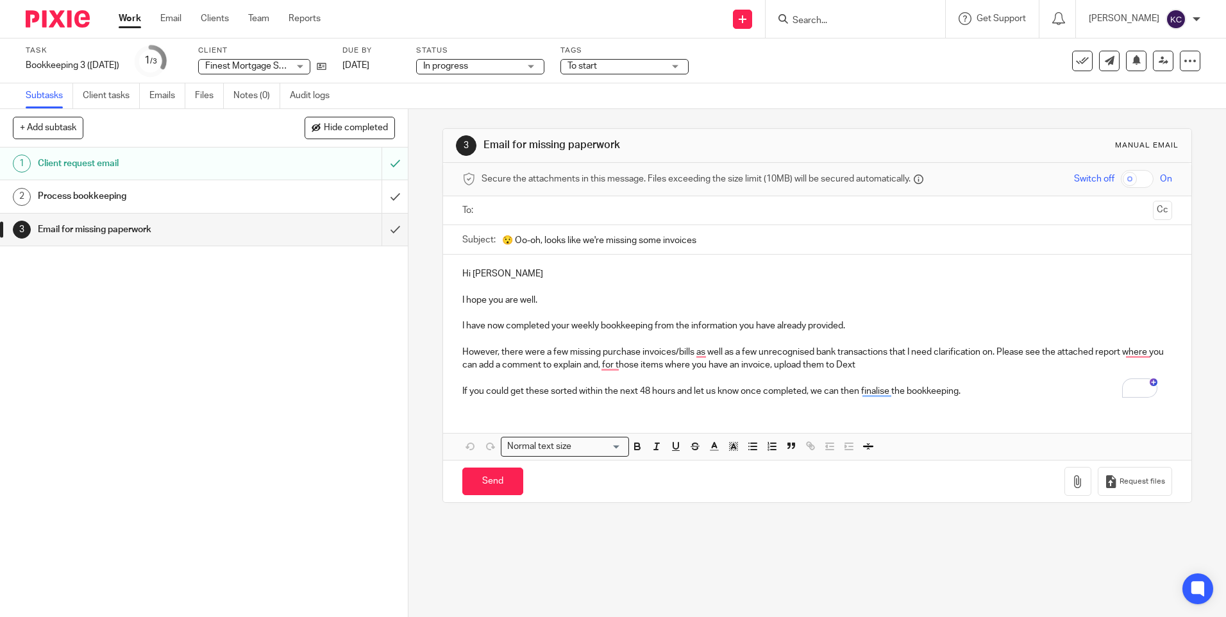
click at [504, 209] on input "text" at bounding box center [816, 210] width 661 height 15
click at [1069, 489] on button "button" at bounding box center [1078, 484] width 27 height 29
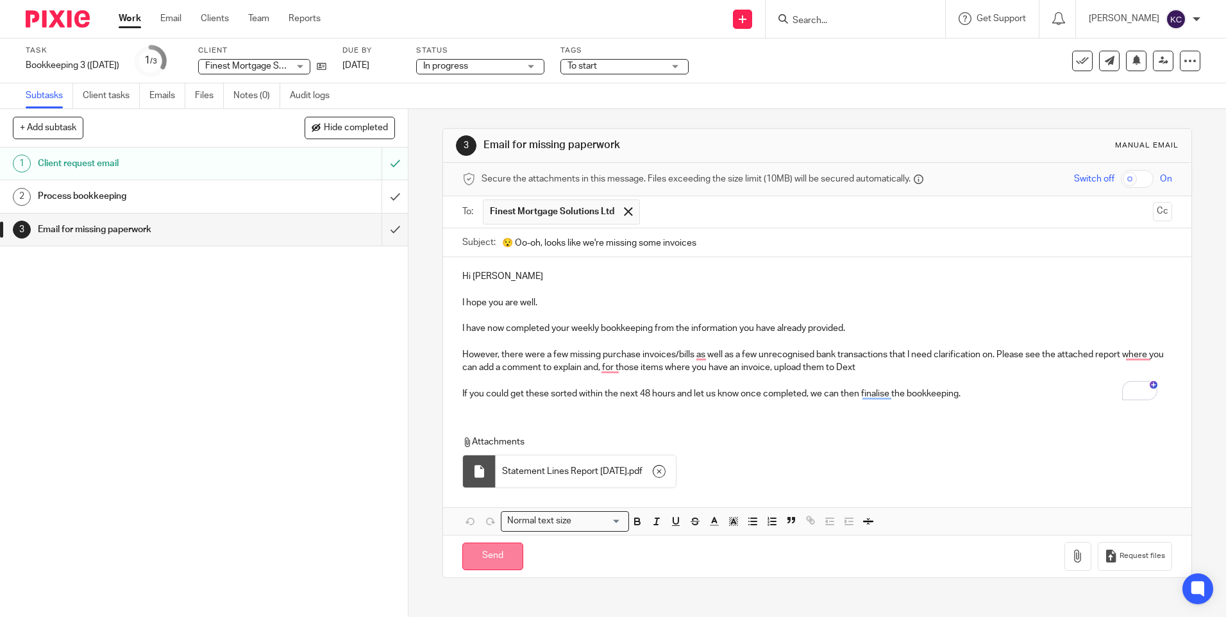
click at [507, 563] on input "Send" at bounding box center [492, 557] width 61 height 28
type input "Sent"
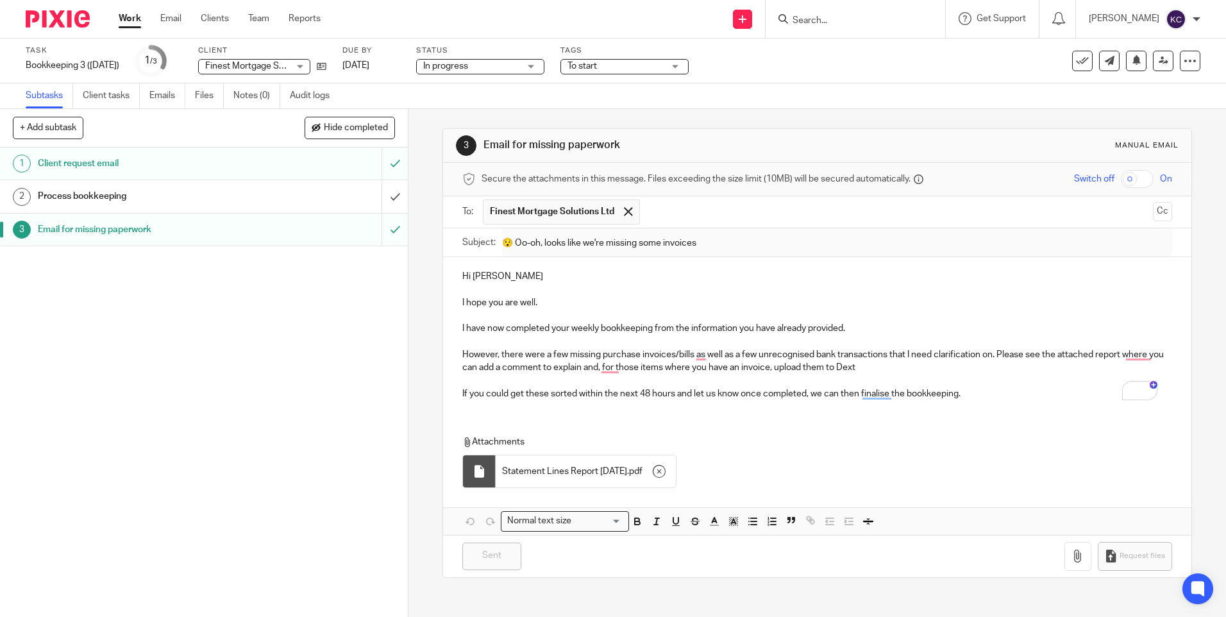
click at [135, 12] on div "Work Email Clients Team Reports Work Email Clients Team Reports Settings" at bounding box center [223, 19] width 234 height 38
click at [135, 17] on link "Work" at bounding box center [130, 18] width 22 height 13
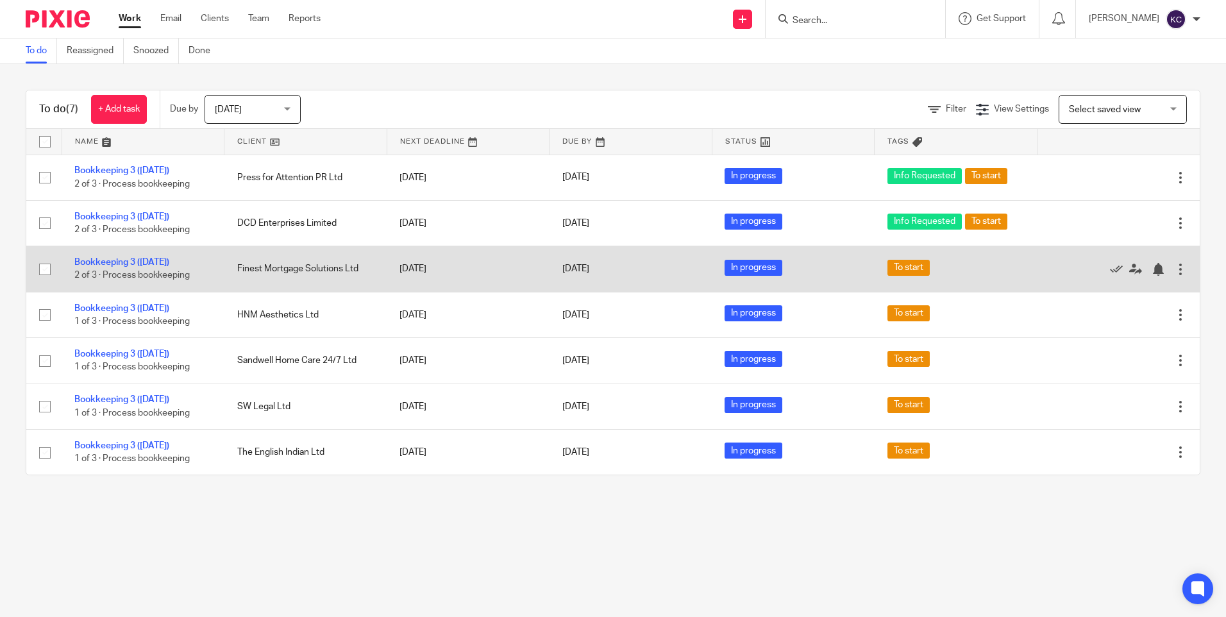
click at [1174, 270] on div at bounding box center [1180, 269] width 13 height 13
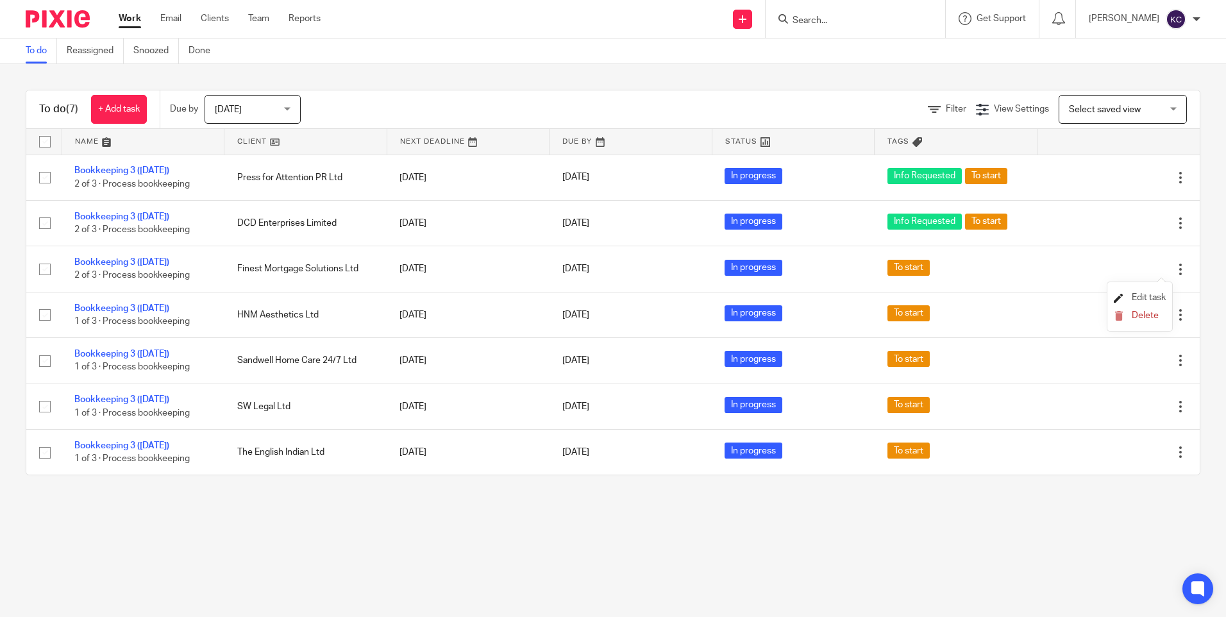
click at [1144, 296] on span "Edit task" at bounding box center [1149, 297] width 34 height 9
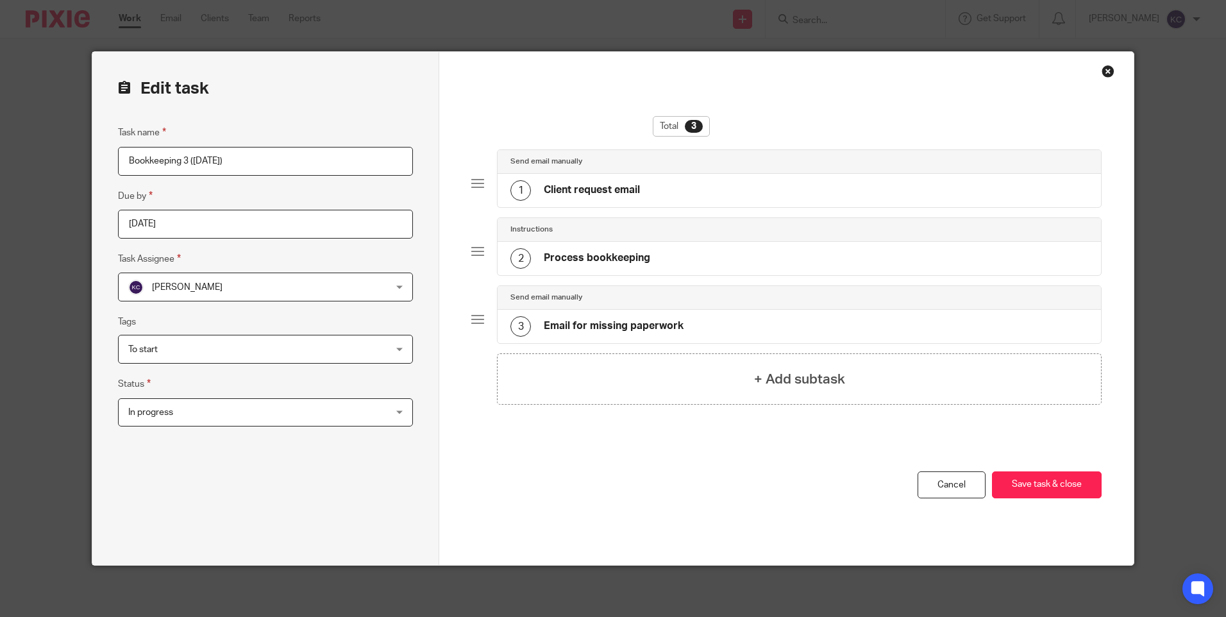
click at [391, 346] on div "To start" at bounding box center [265, 349] width 295 height 29
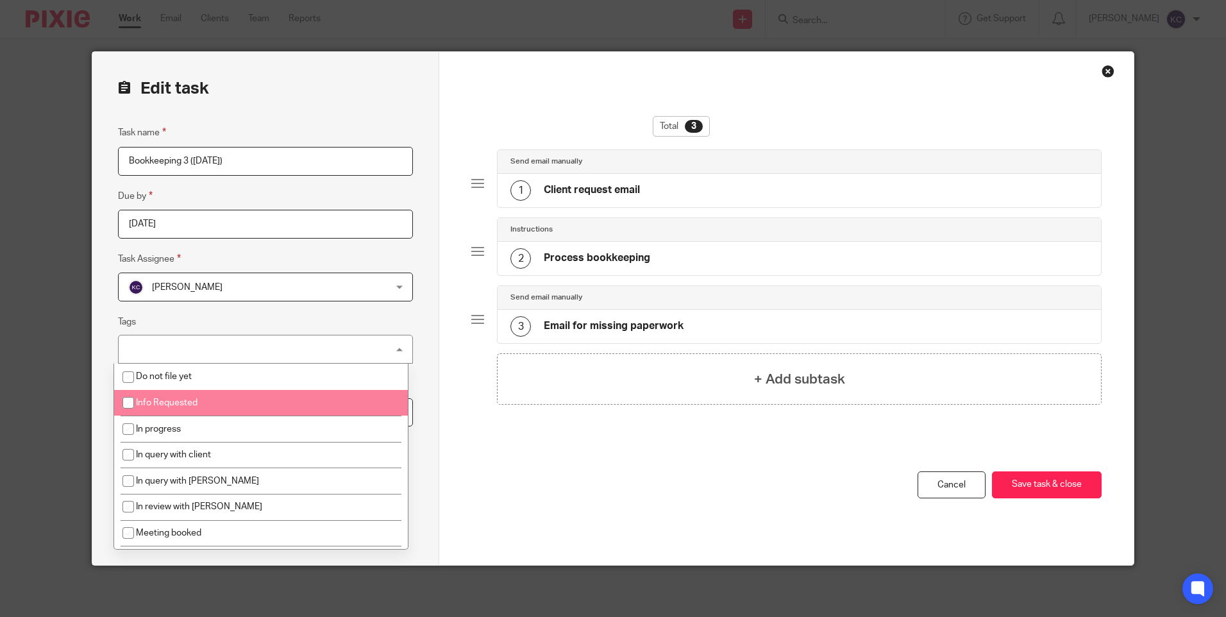
click at [168, 405] on span "Info Requested" at bounding box center [167, 402] width 62 height 9
checkbox input "true"
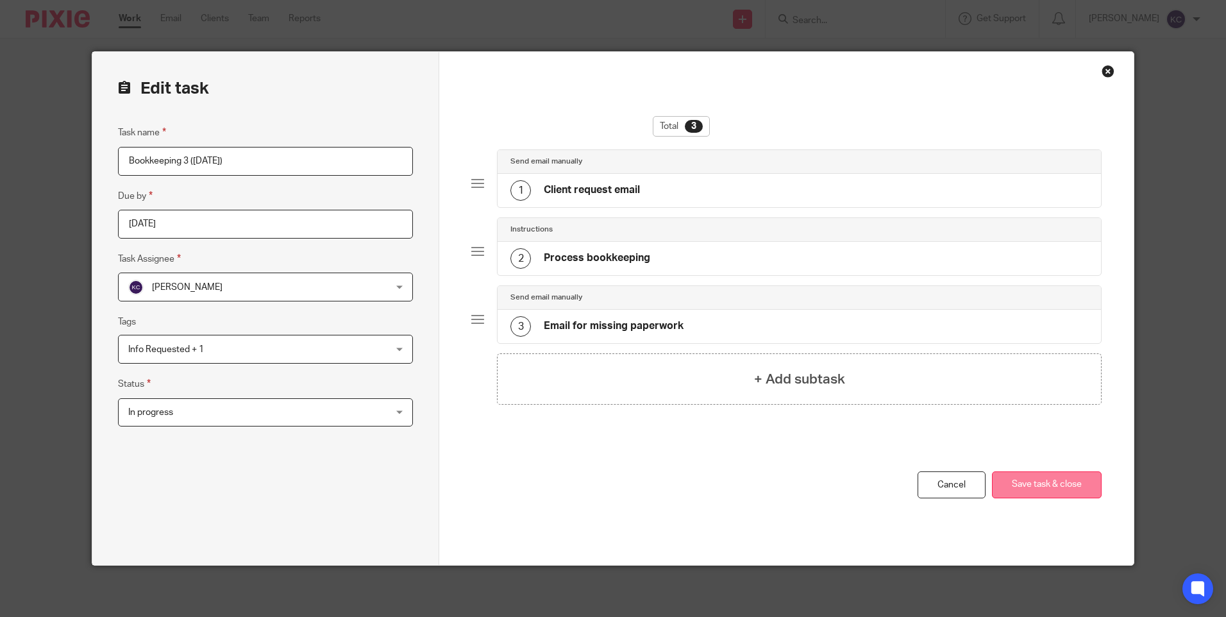
click at [1049, 486] on button "Save task & close" at bounding box center [1047, 485] width 110 height 28
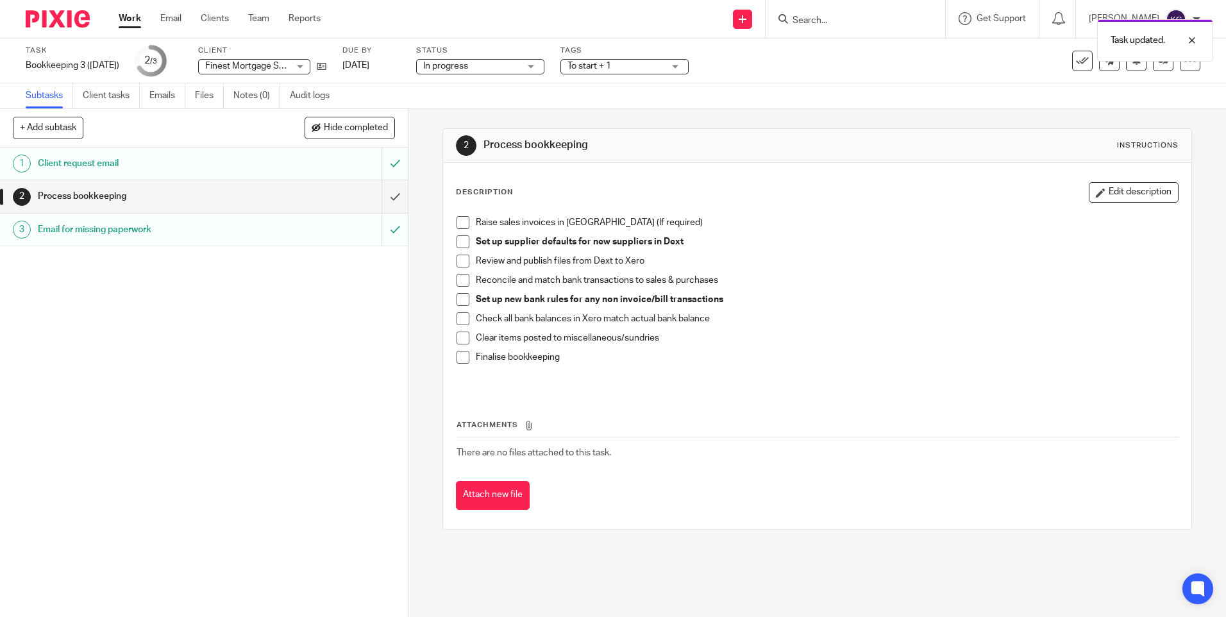
click at [126, 20] on link "Work" at bounding box center [130, 18] width 22 height 13
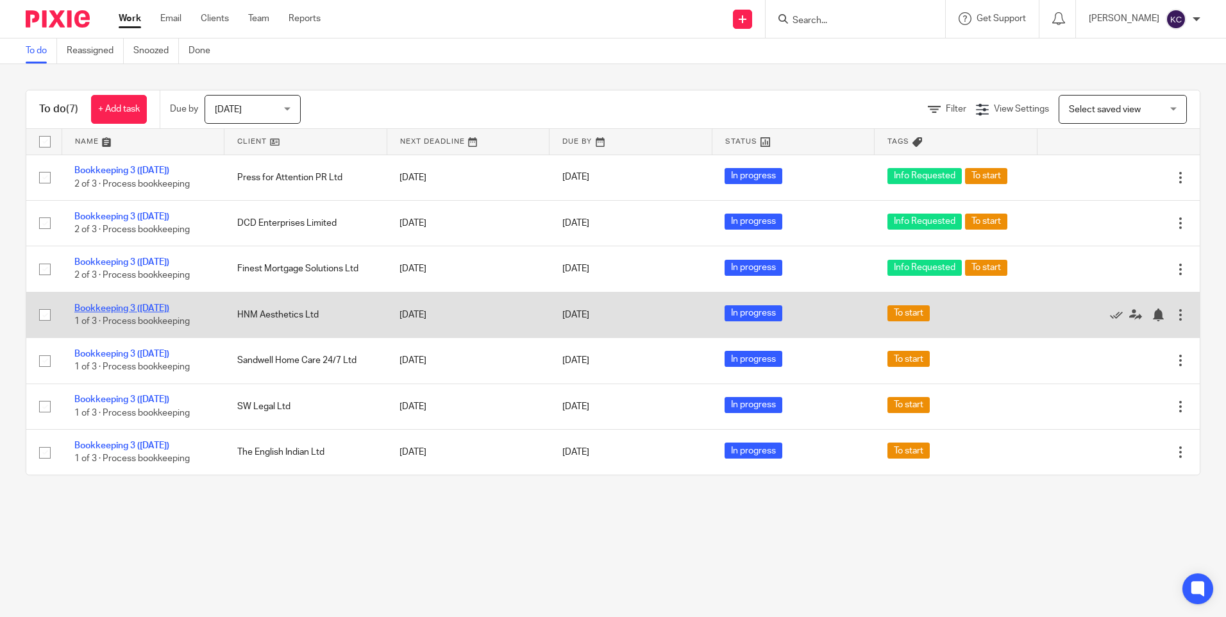
click at [162, 311] on link "Bookkeeping 3 ([DATE])" at bounding box center [121, 308] width 95 height 9
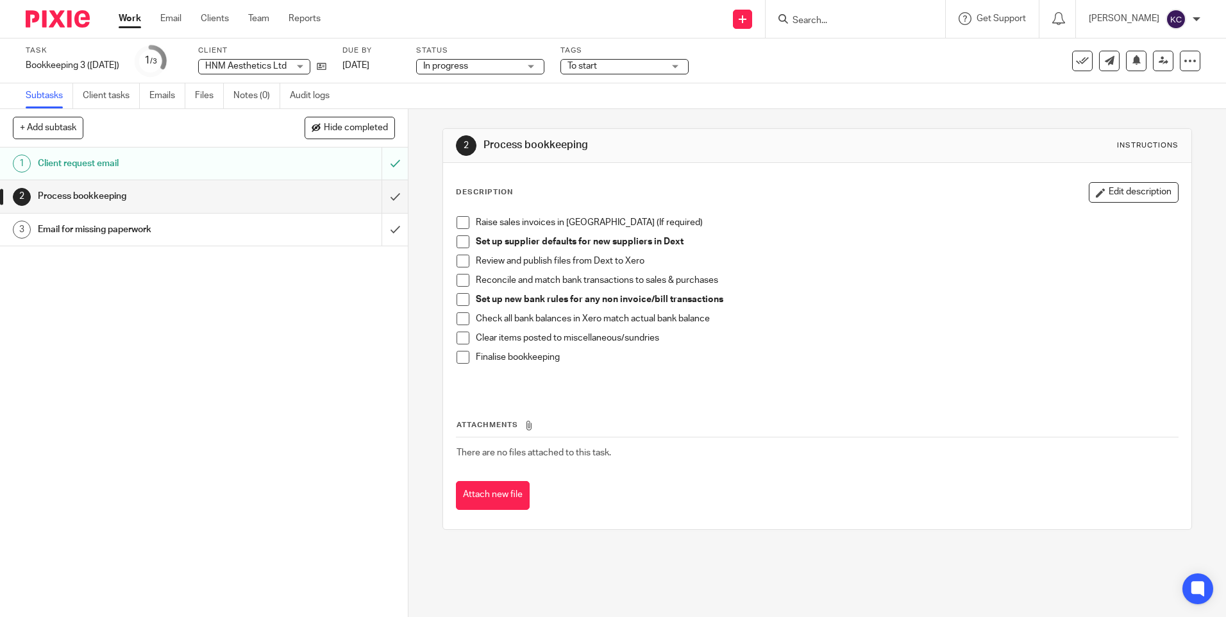
click at [30, 231] on div "3" at bounding box center [22, 230] width 18 height 18
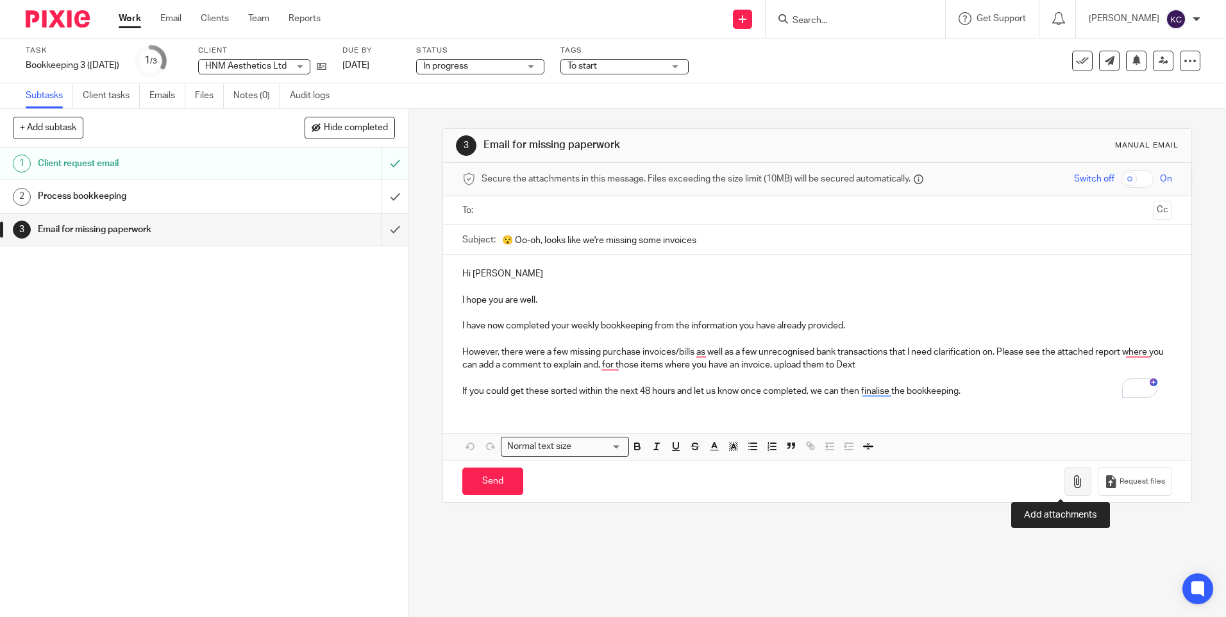
click at [1072, 477] on icon "button" at bounding box center [1078, 481] width 13 height 13
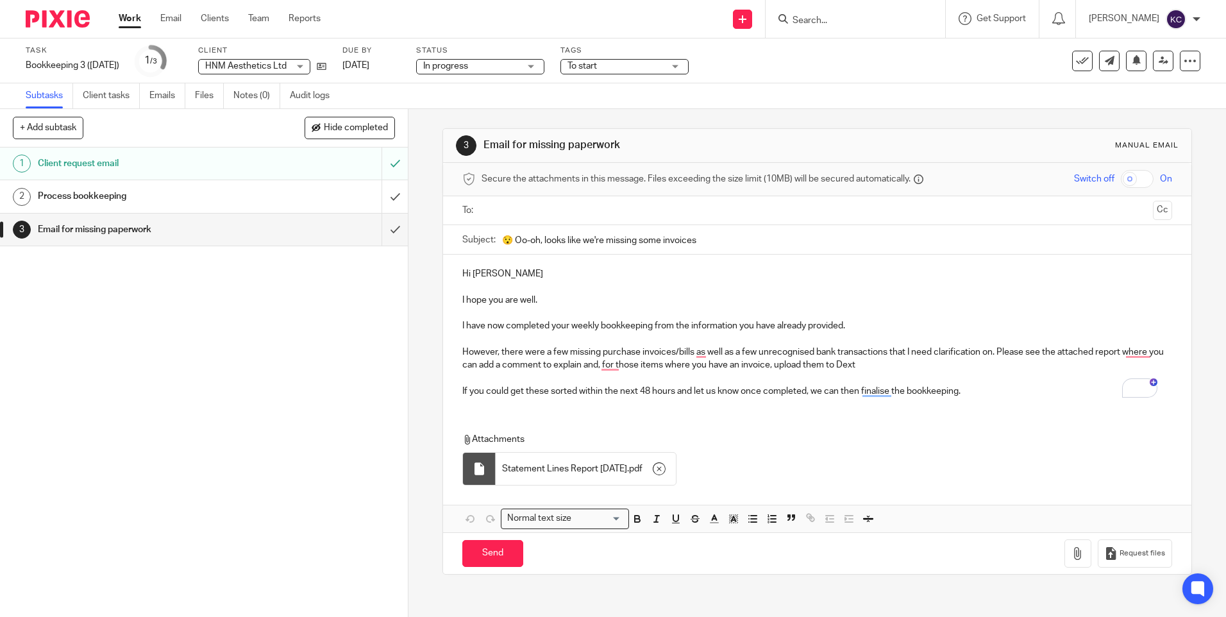
click at [497, 205] on input "text" at bounding box center [816, 210] width 661 height 15
click at [487, 559] on input "Send" at bounding box center [492, 557] width 61 height 28
type input "Sent"
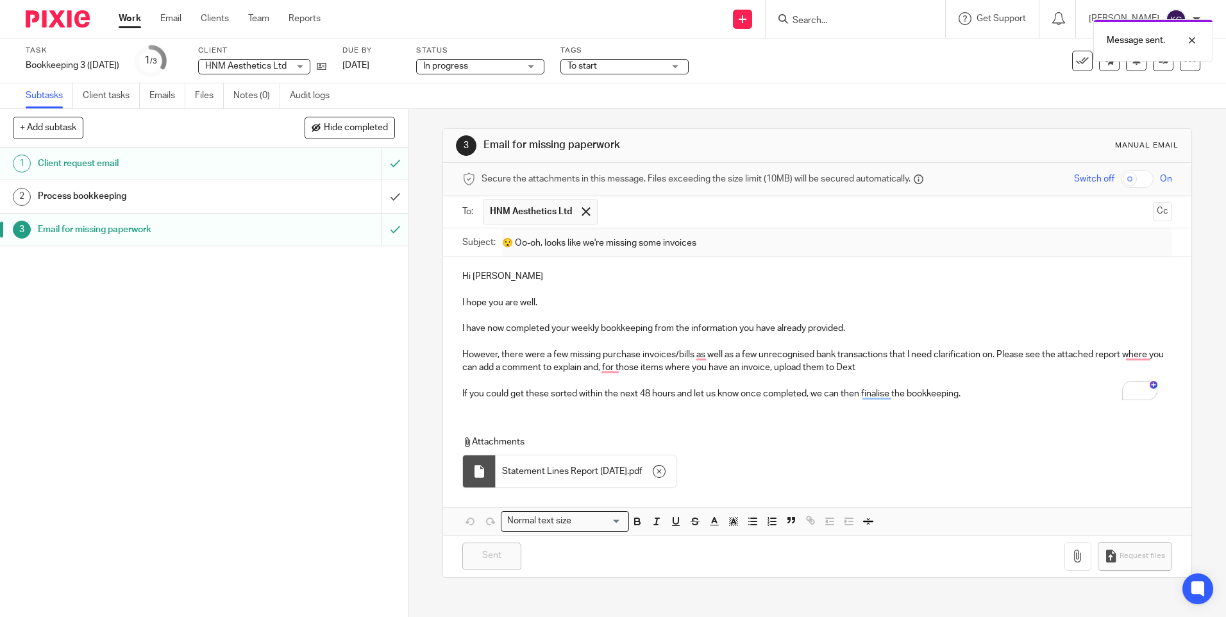
click at [137, 23] on link "Work" at bounding box center [130, 18] width 22 height 13
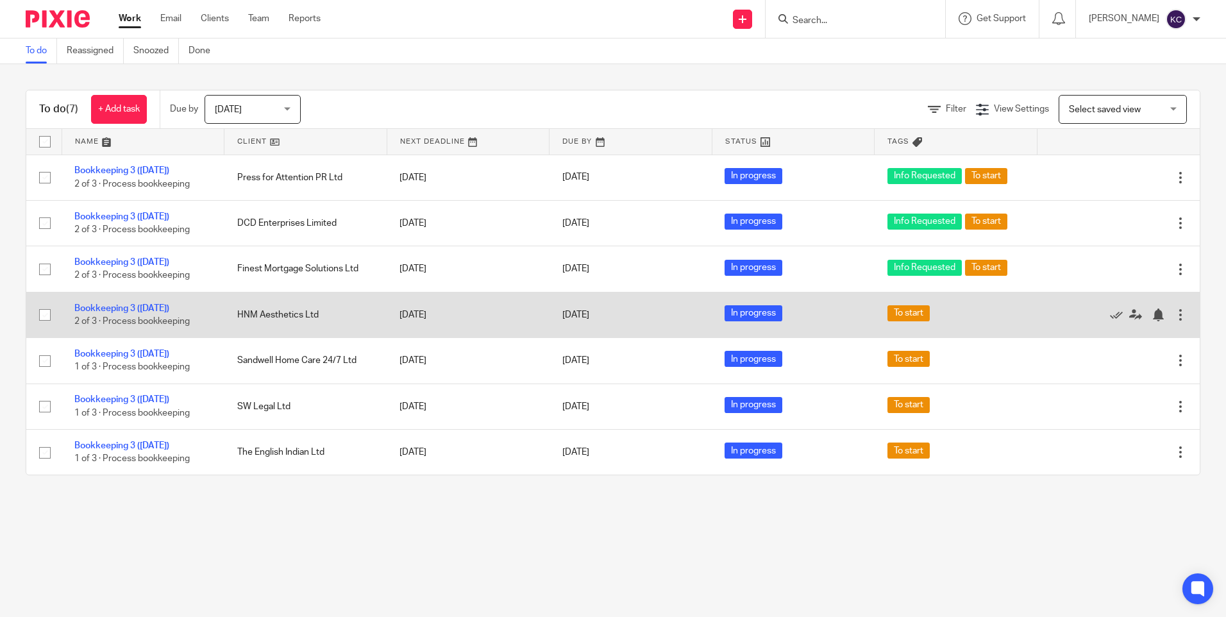
click at [1174, 317] on div at bounding box center [1180, 315] width 13 height 13
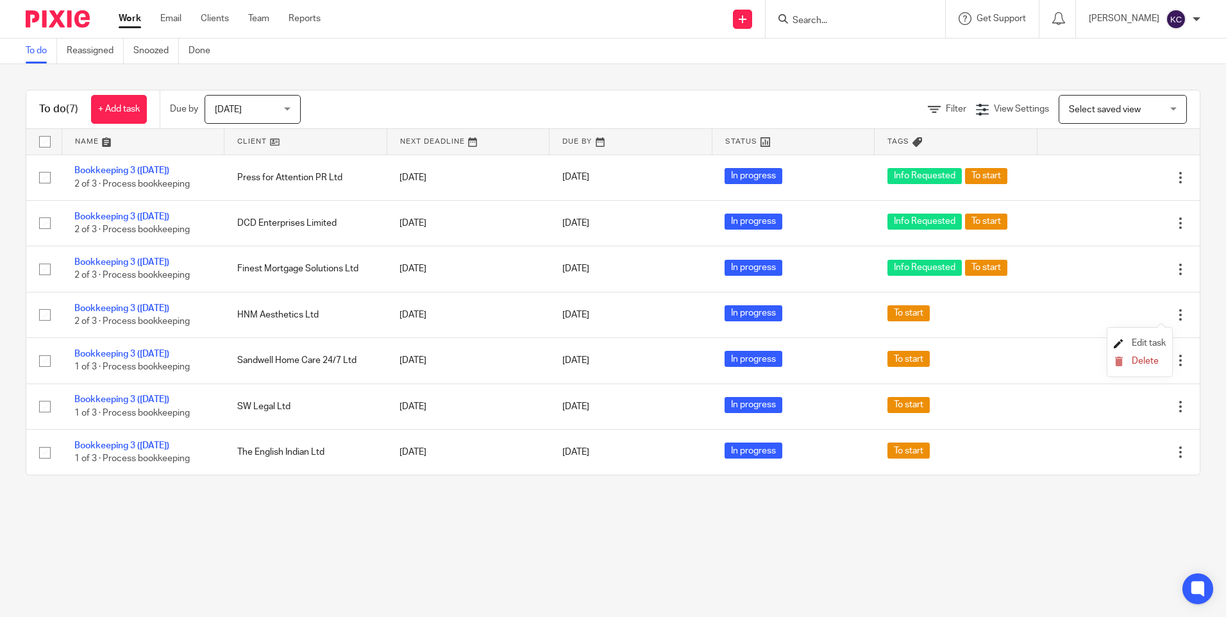
click at [1158, 341] on span "Edit task" at bounding box center [1149, 343] width 34 height 9
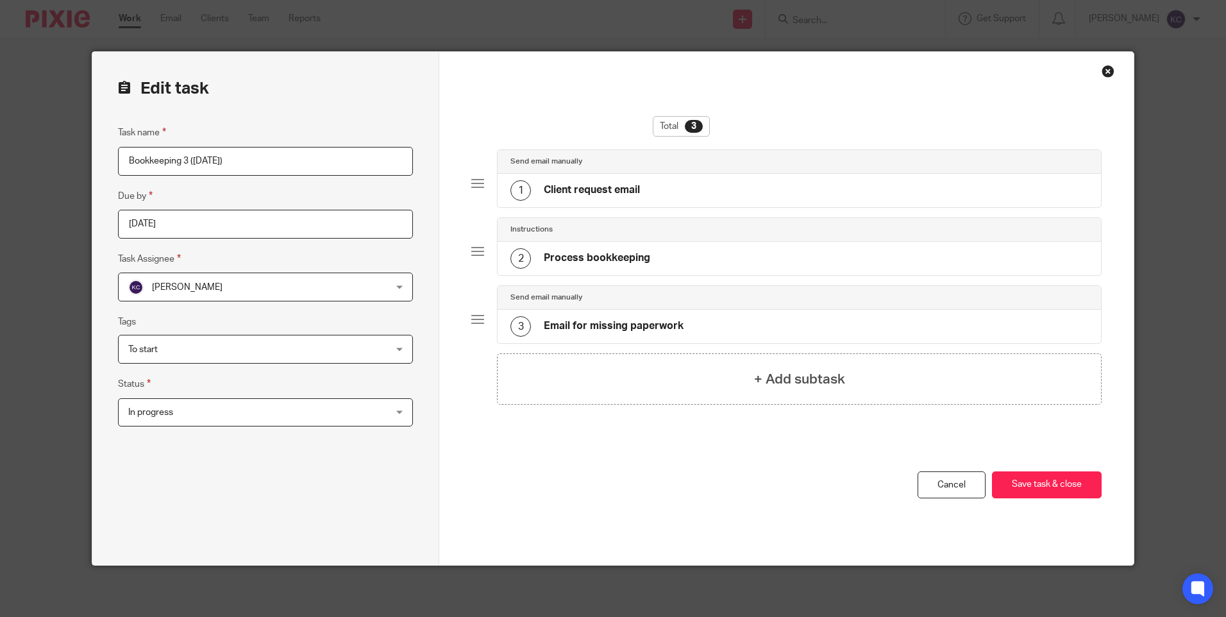
click at [401, 356] on div "To start" at bounding box center [265, 349] width 295 height 29
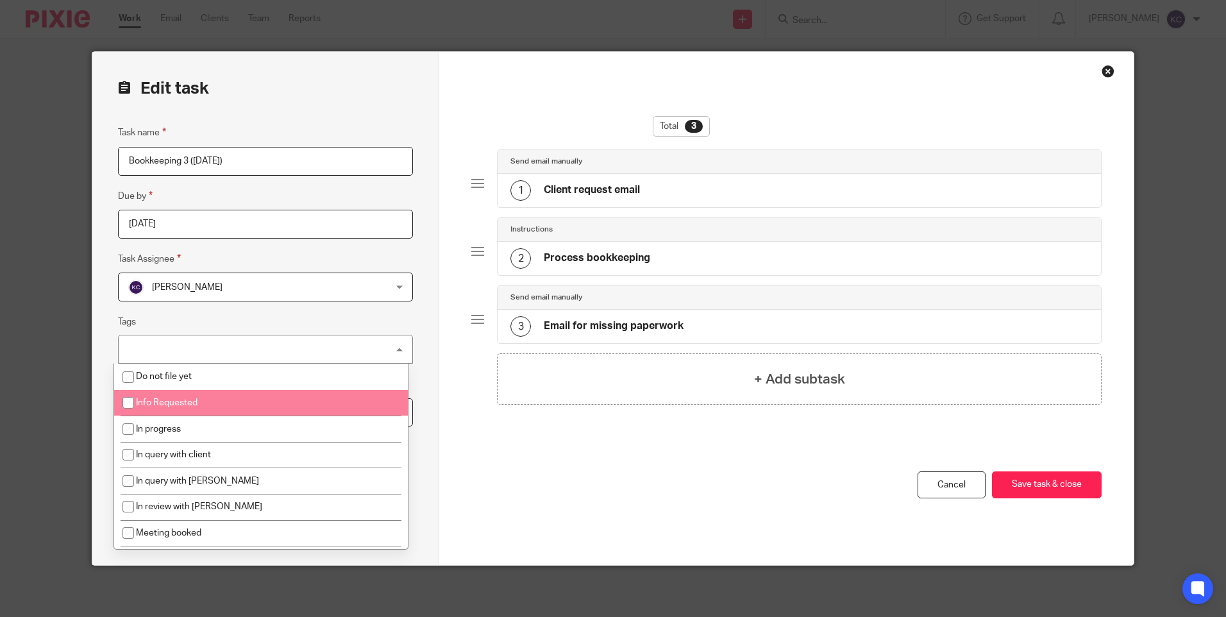
click at [178, 402] on span "Info Requested" at bounding box center [167, 402] width 62 height 9
checkbox input "true"
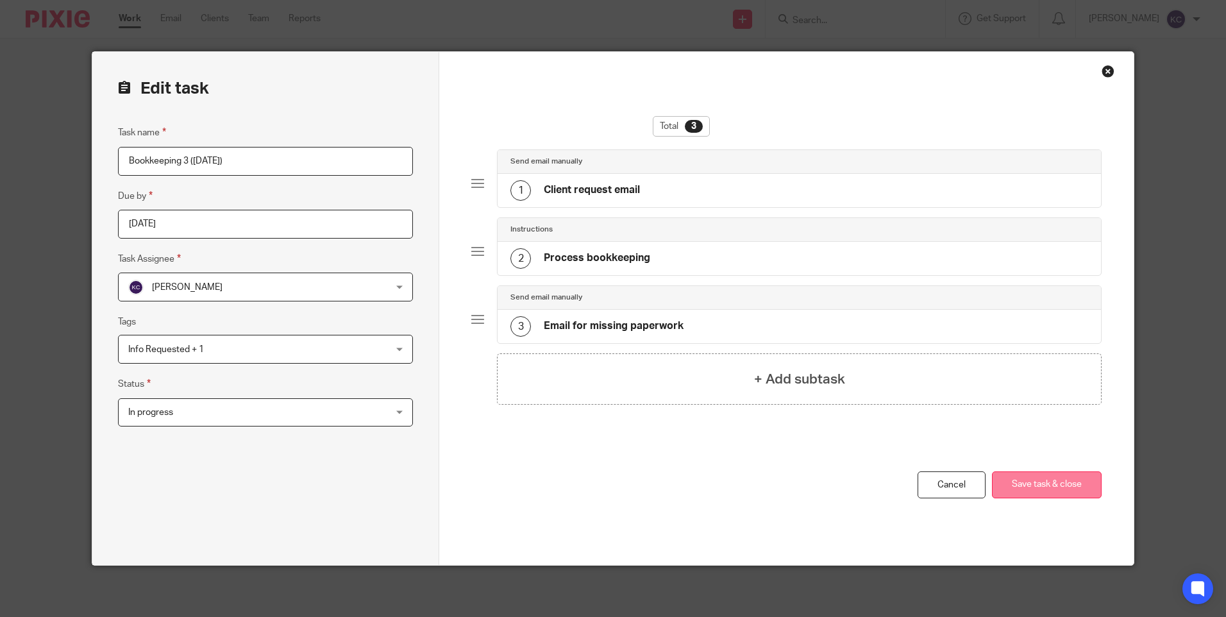
click at [1028, 478] on button "Save task & close" at bounding box center [1047, 485] width 110 height 28
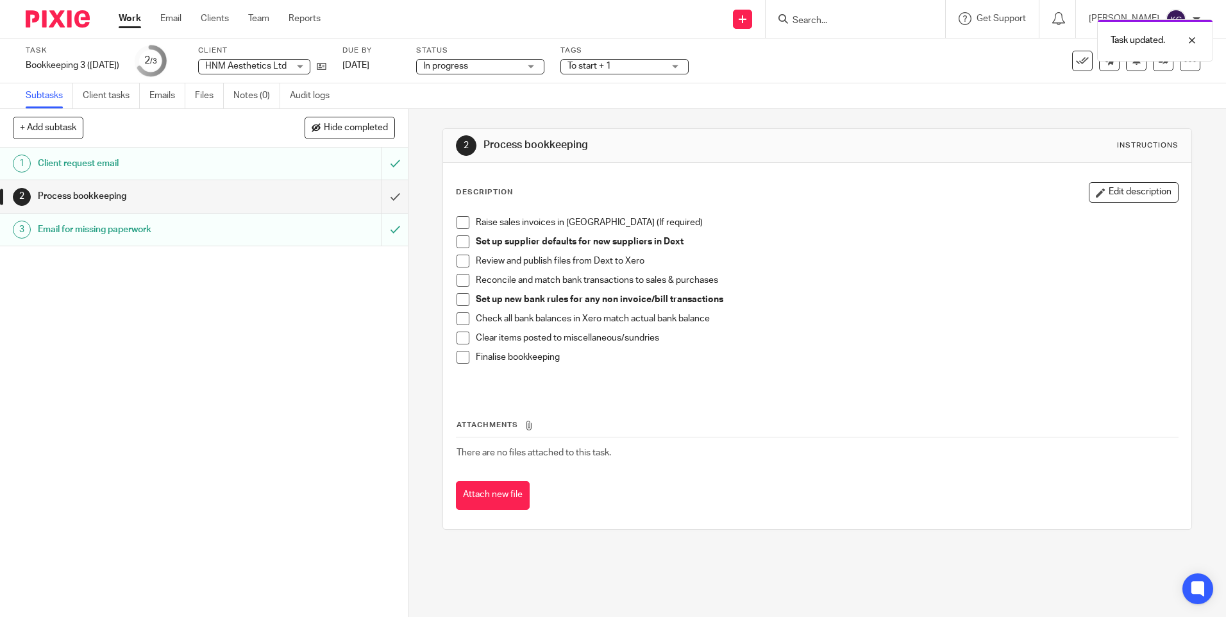
click at [131, 20] on link "Work" at bounding box center [130, 18] width 22 height 13
